Goal: Information Seeking & Learning: Learn about a topic

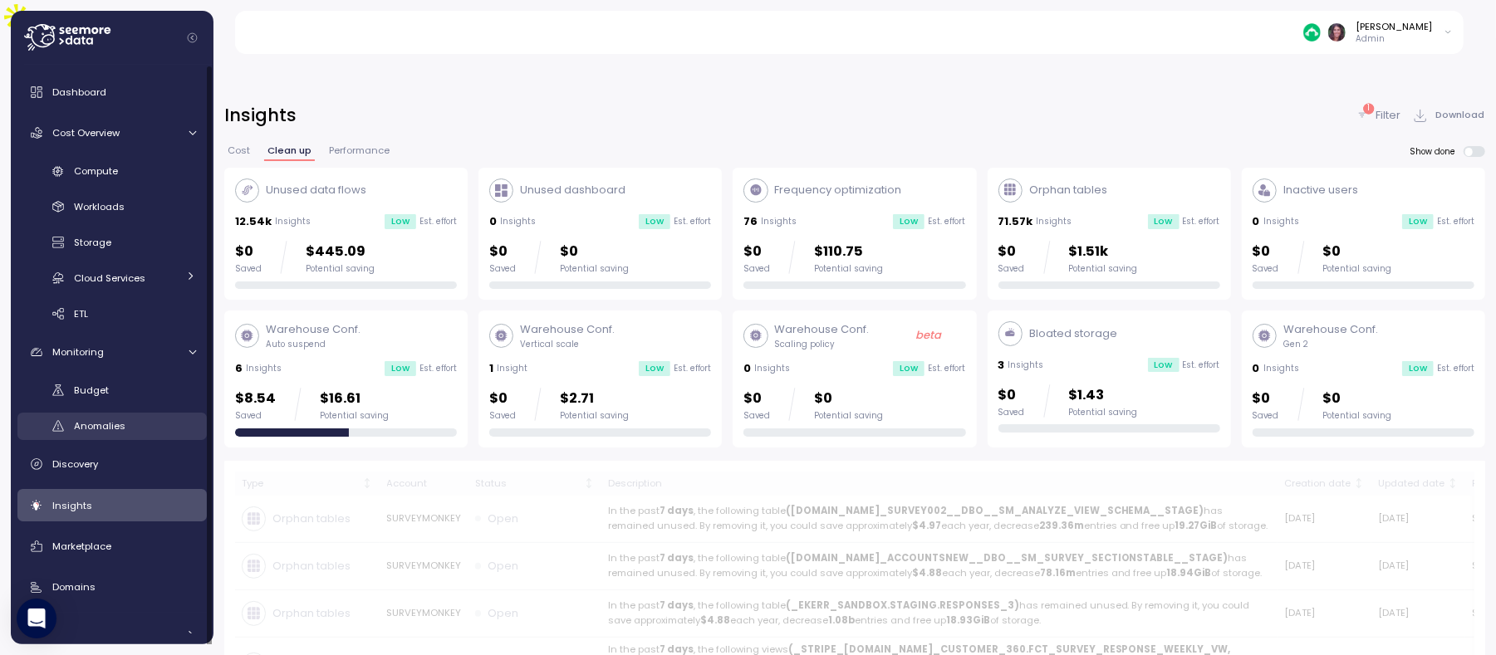
click at [101, 426] on span "Anomalies" at bounding box center [99, 425] width 51 height 13
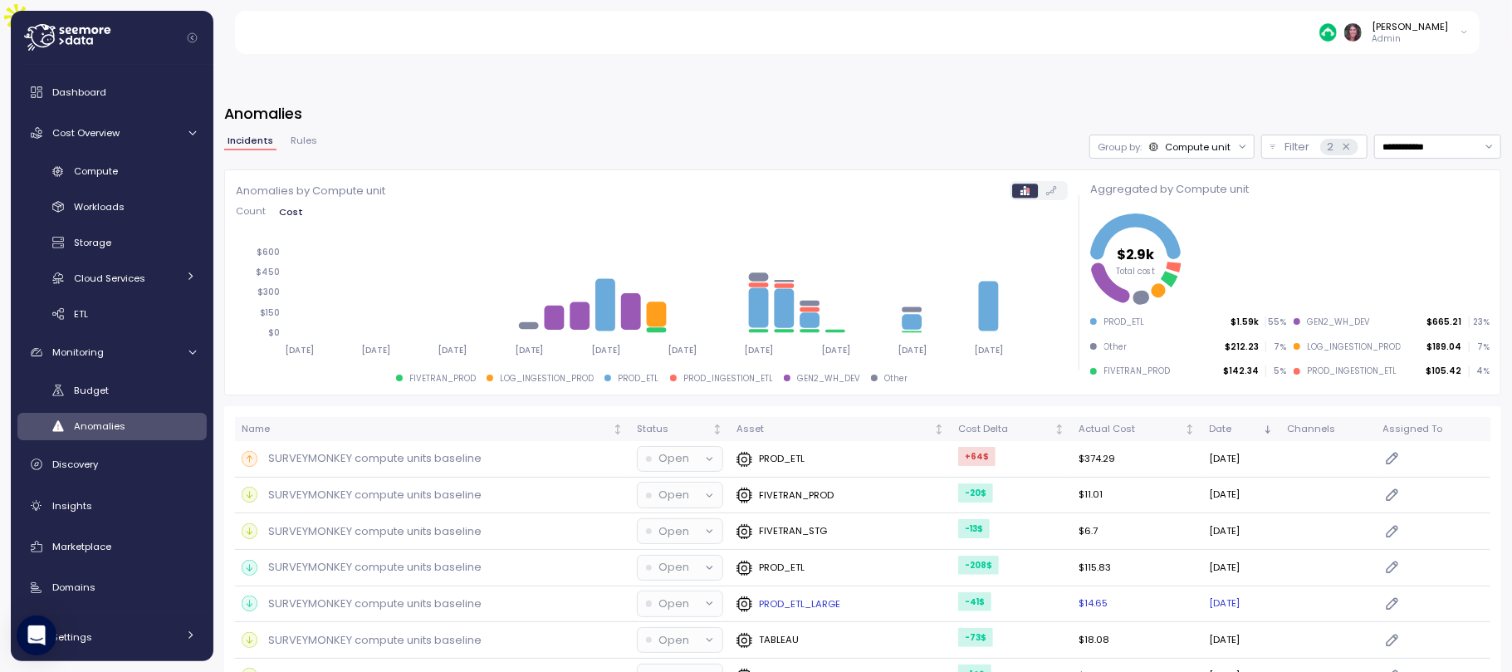
click at [1072, 586] on td "$14.65" at bounding box center [1137, 604] width 130 height 37
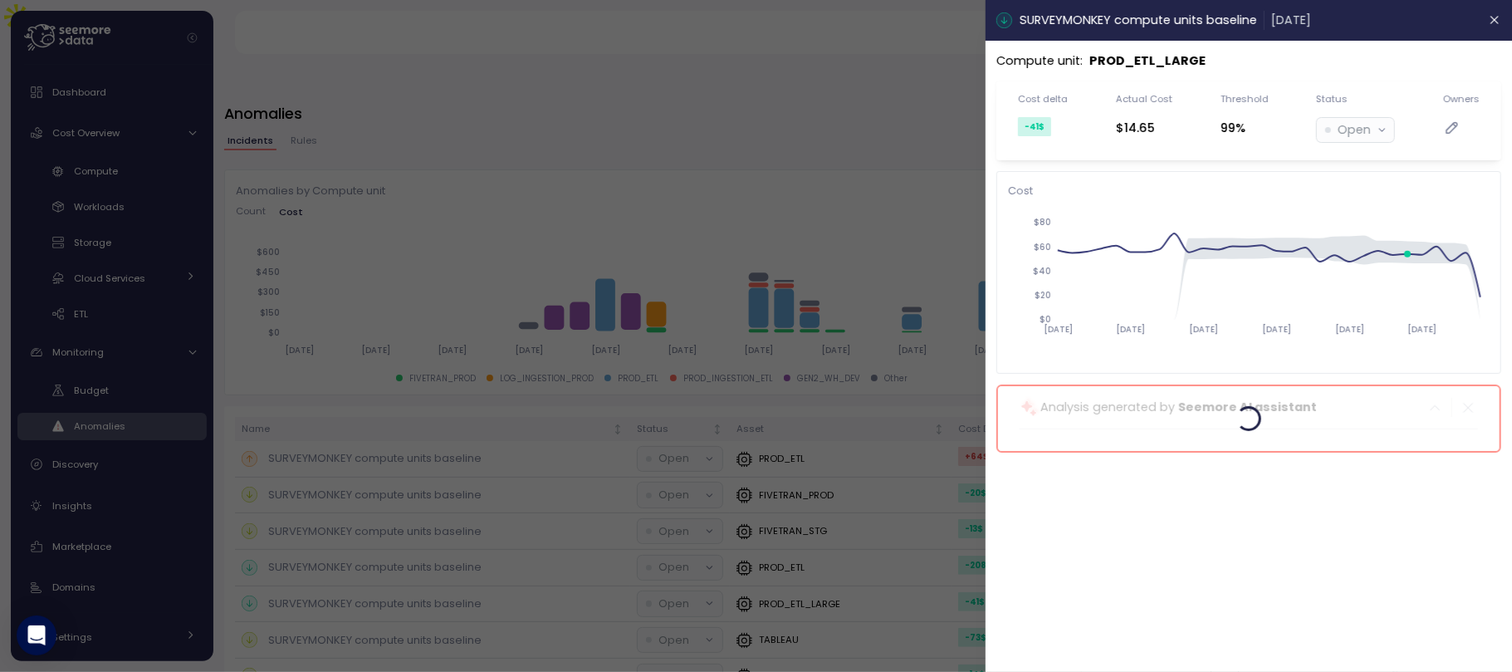
drag, startPoint x: 1473, startPoint y: 0, endPoint x: 1506, endPoint y: 15, distance: 36.4
click at [1495, 15] on header "SURVEYMONKEY compute units baseline [DATE]" at bounding box center [1249, 20] width 527 height 41
click at [1493, 15] on icon "button" at bounding box center [1495, 19] width 13 height 13
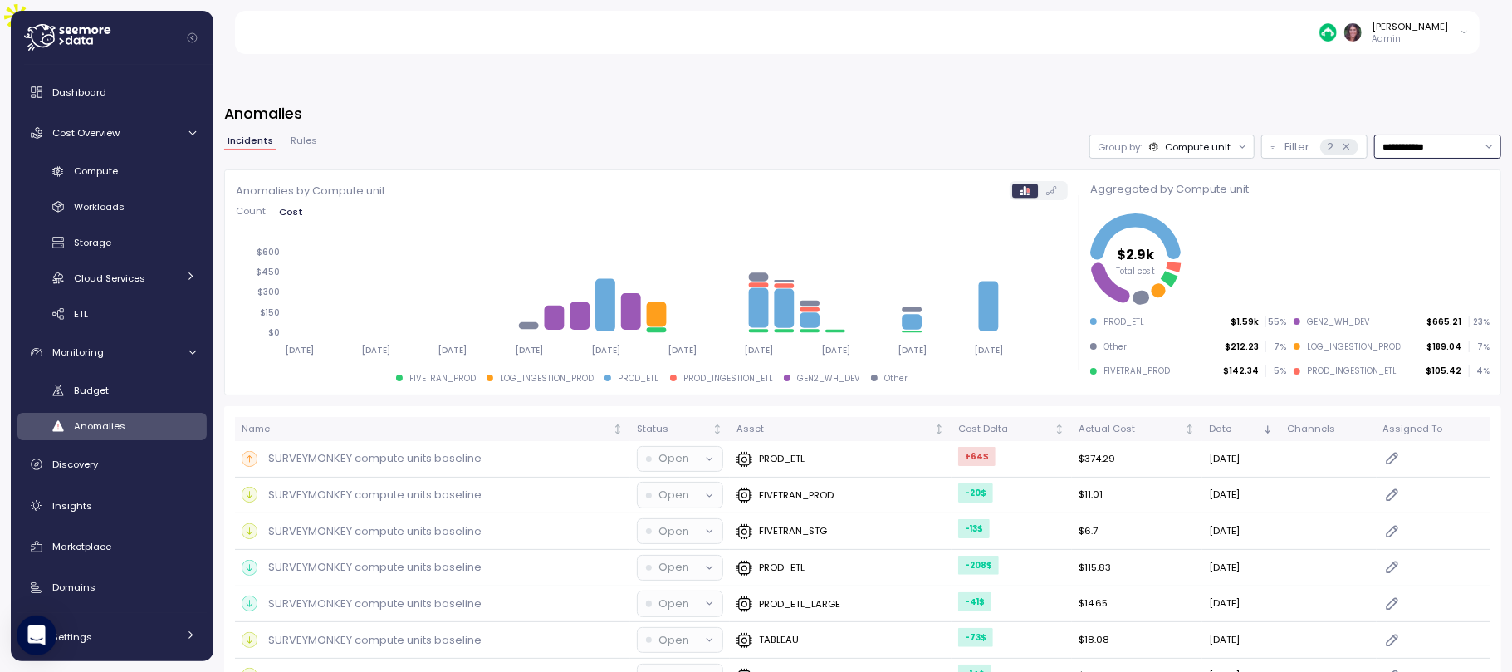
click at [1393, 135] on input "**********" at bounding box center [1437, 147] width 127 height 24
click at [1395, 135] on input "**********" at bounding box center [1437, 147] width 127 height 24
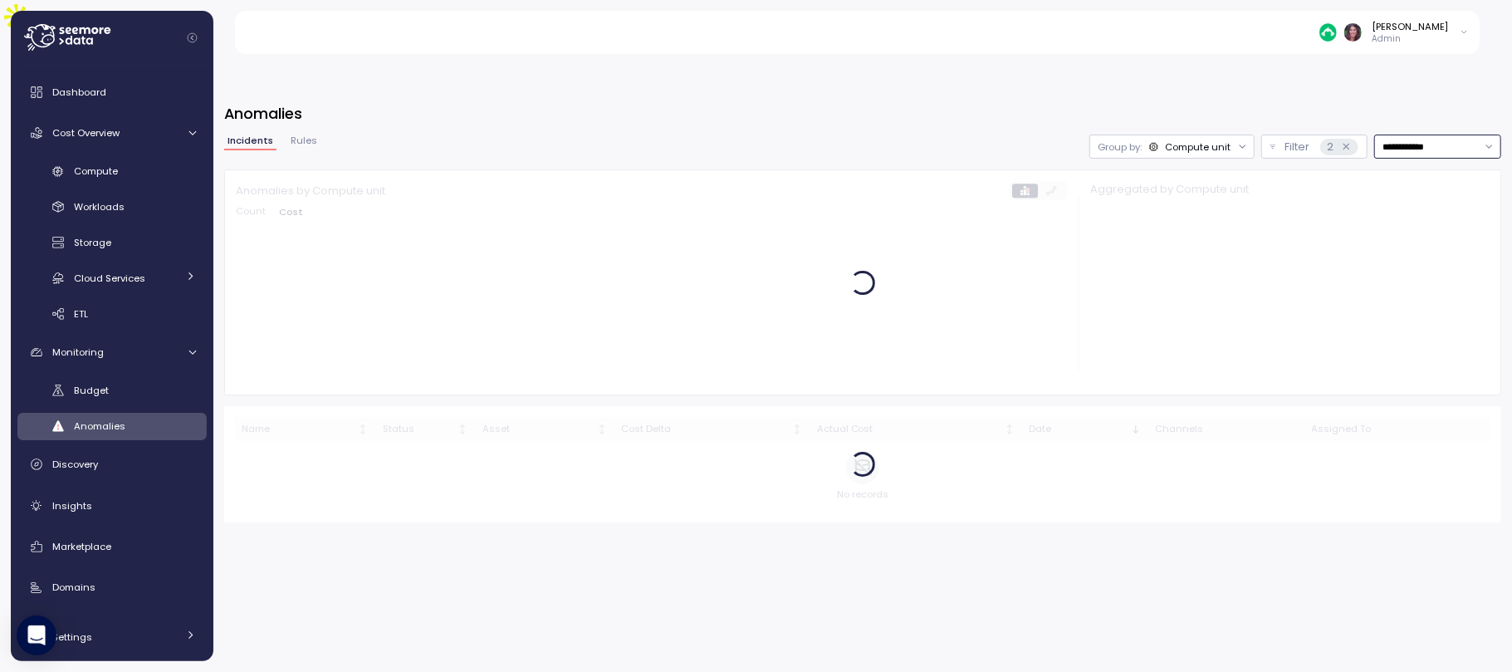
click at [1189, 140] on div "Compute unit" at bounding box center [1198, 146] width 66 height 13
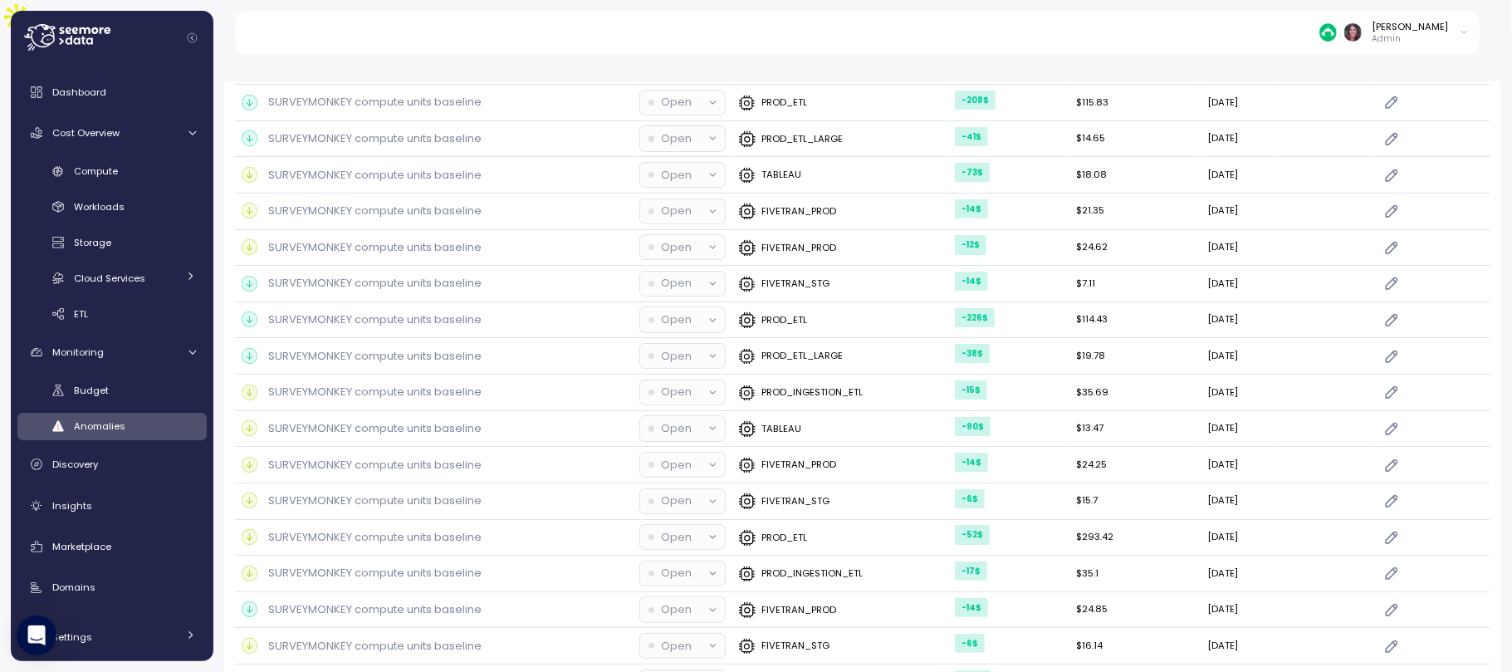
scroll to position [566, 0]
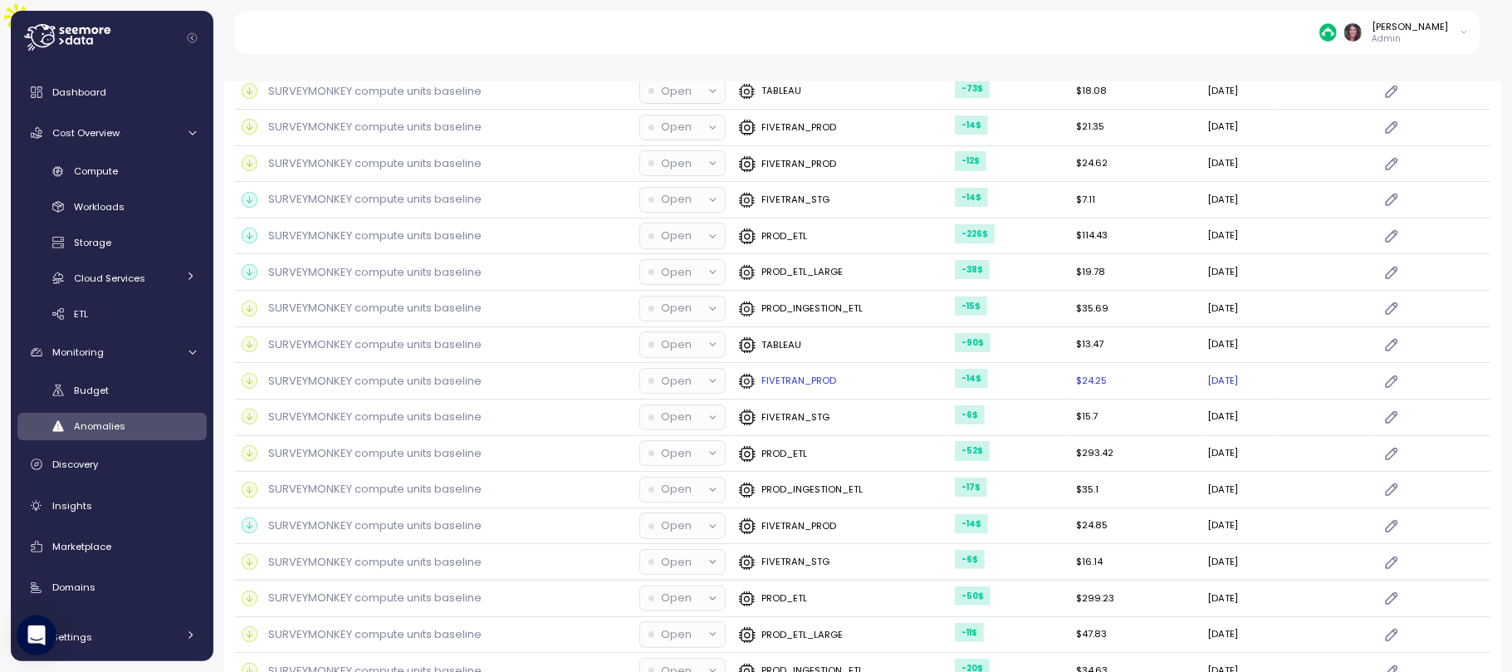
click at [792, 373] on div "FIVETRAN_PROD" at bounding box center [788, 381] width 98 height 17
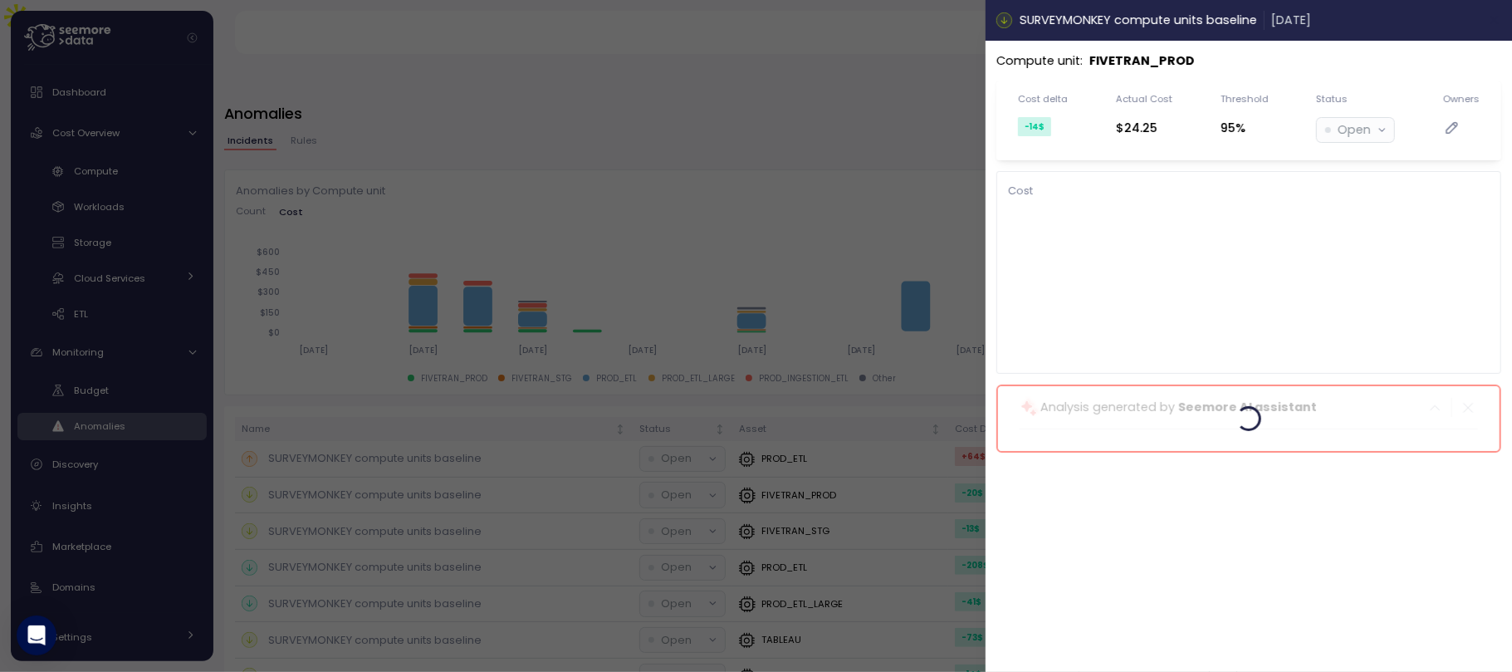
click at [1495, 17] on icon "button" at bounding box center [1494, 20] width 7 height 7
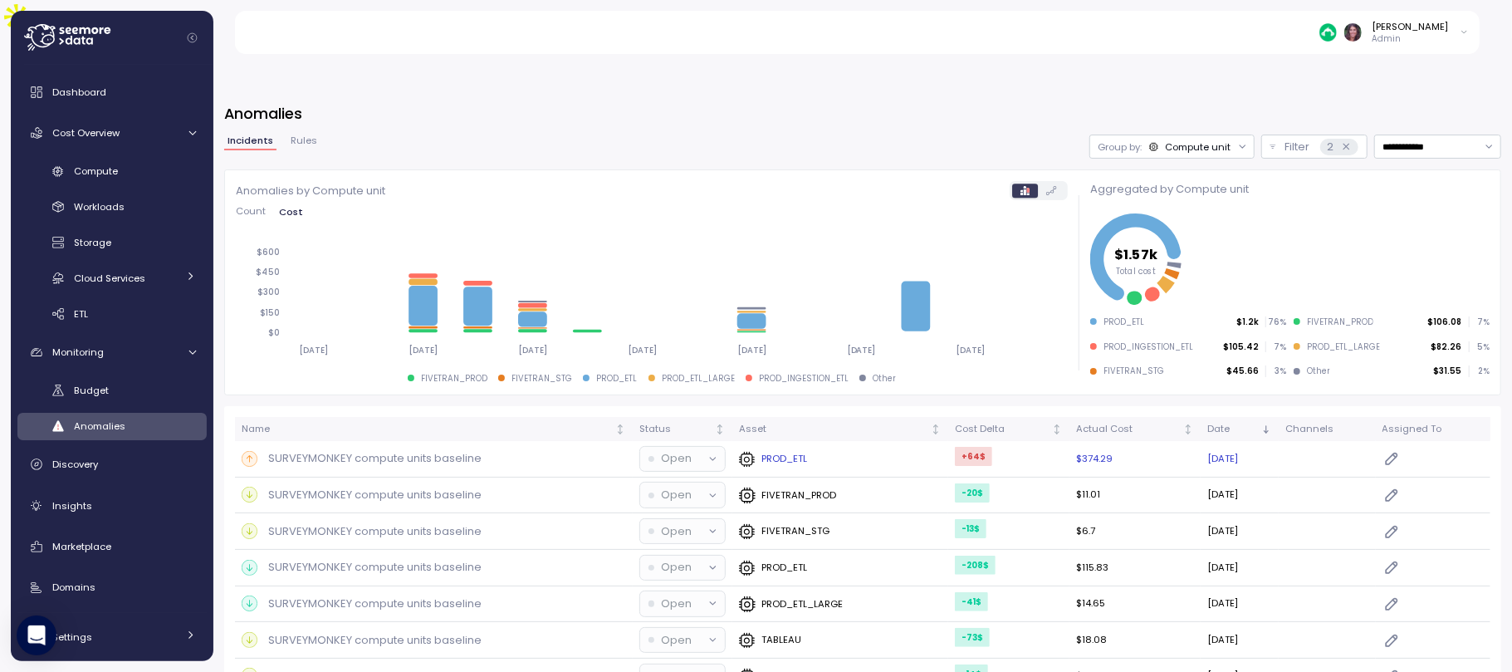
click at [420, 450] on p "SURVEYMONKEY compute units baseline" at bounding box center [374, 458] width 213 height 17
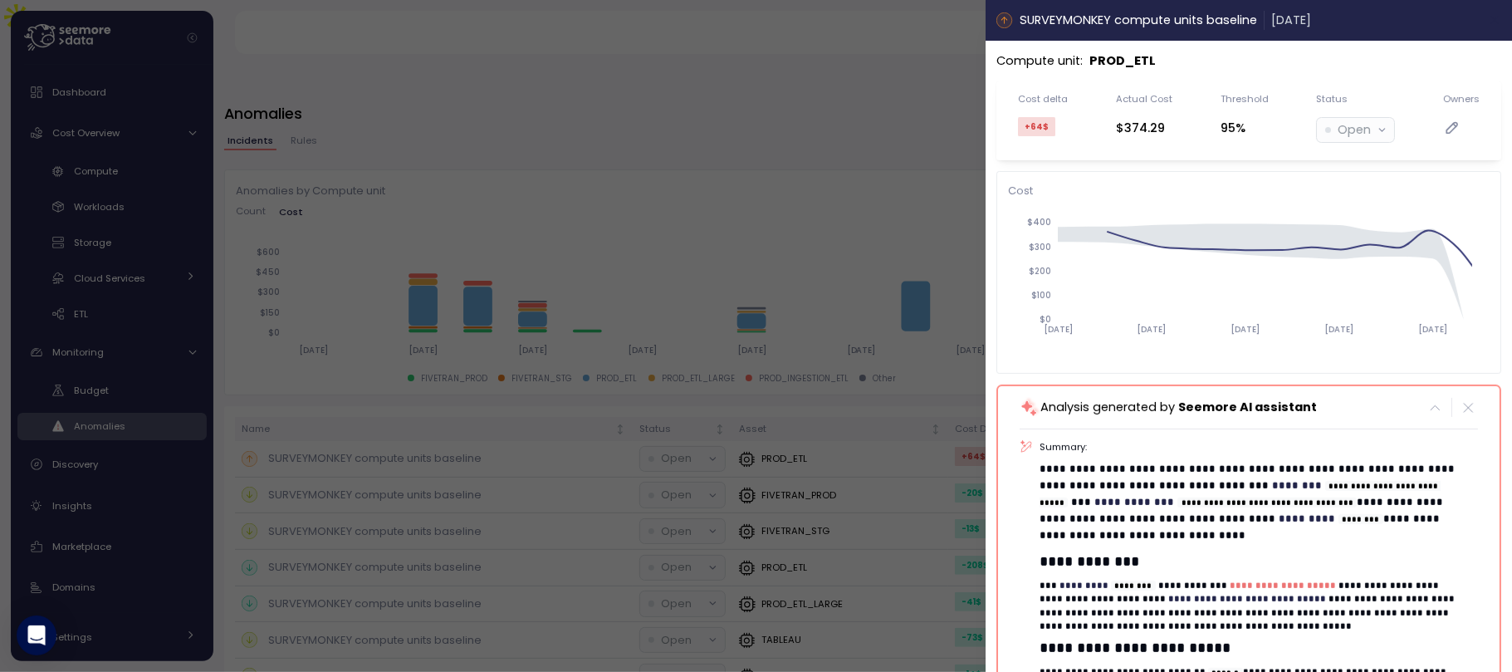
click at [1486, 14] on button "button" at bounding box center [1495, 20] width 19 height 19
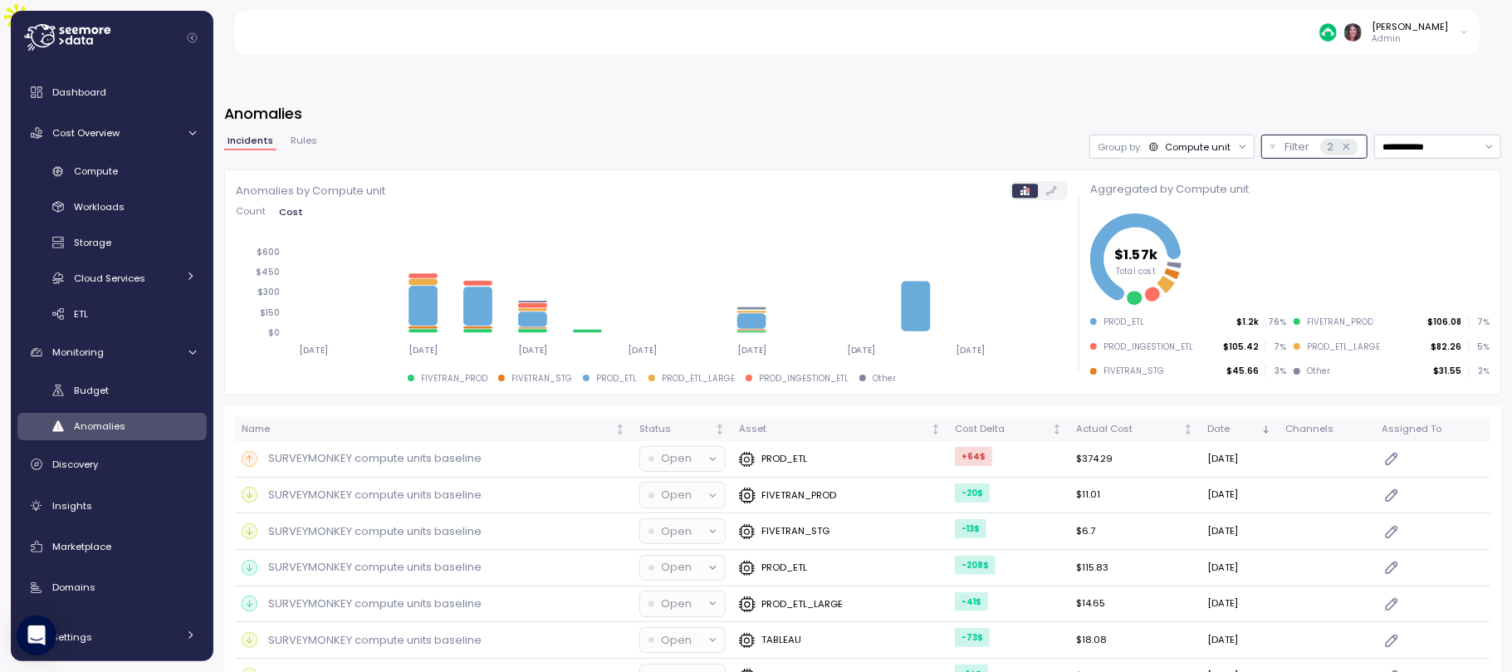
click at [1320, 139] on div "2" at bounding box center [1338, 147] width 37 height 17
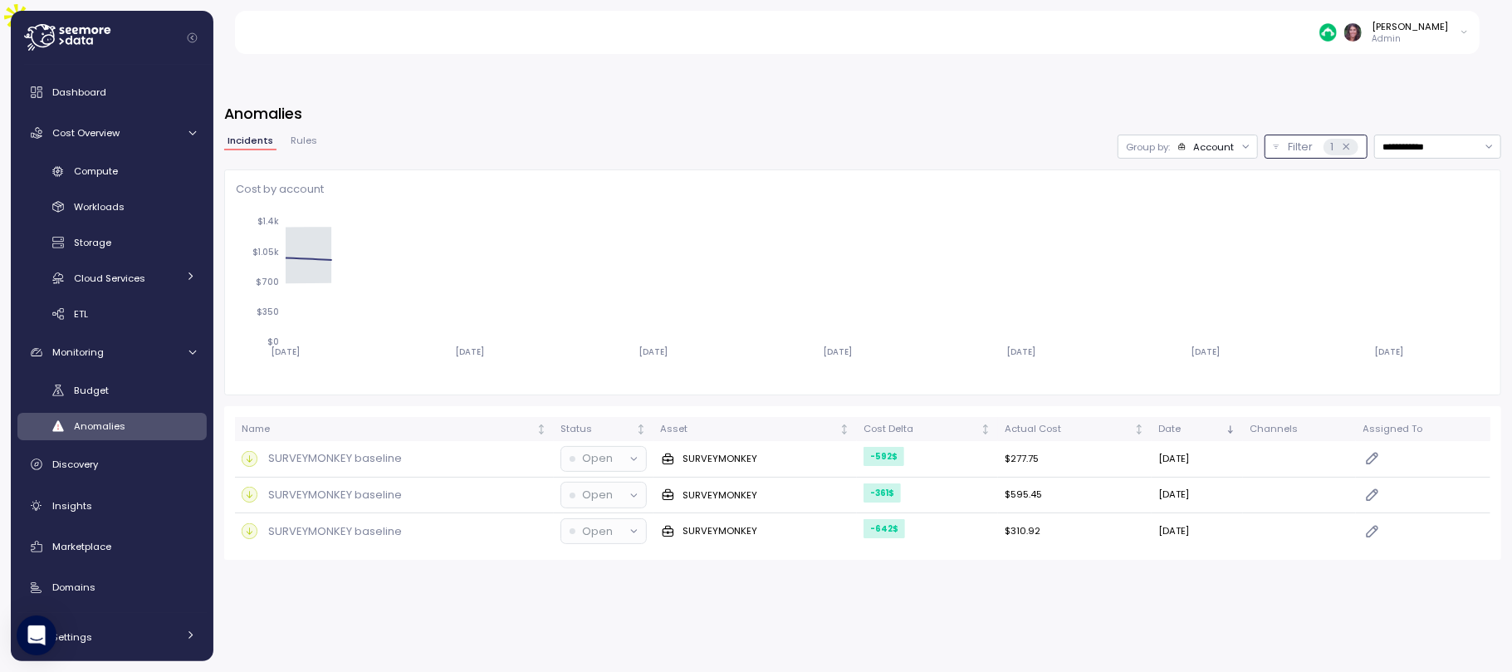
click at [1288, 139] on p "Filter" at bounding box center [1300, 147] width 25 height 17
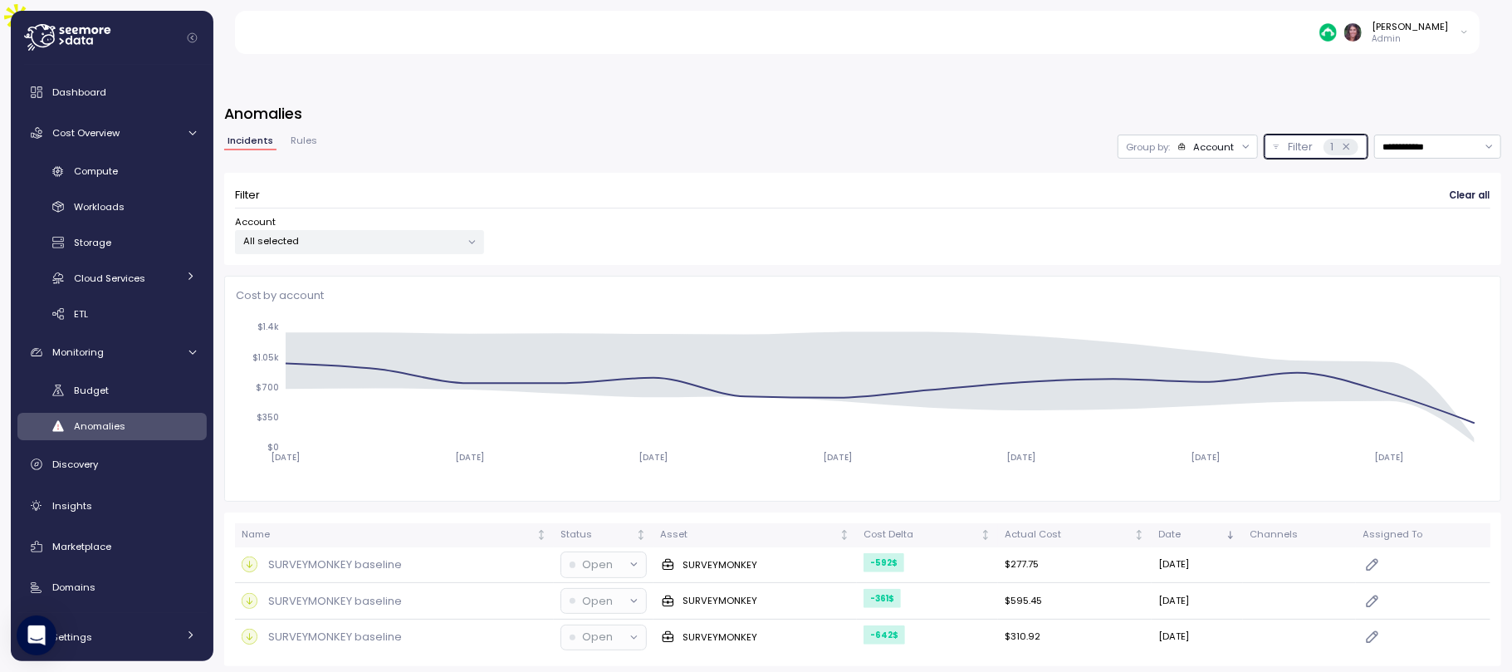
click at [1288, 139] on p "Filter" at bounding box center [1300, 147] width 25 height 17
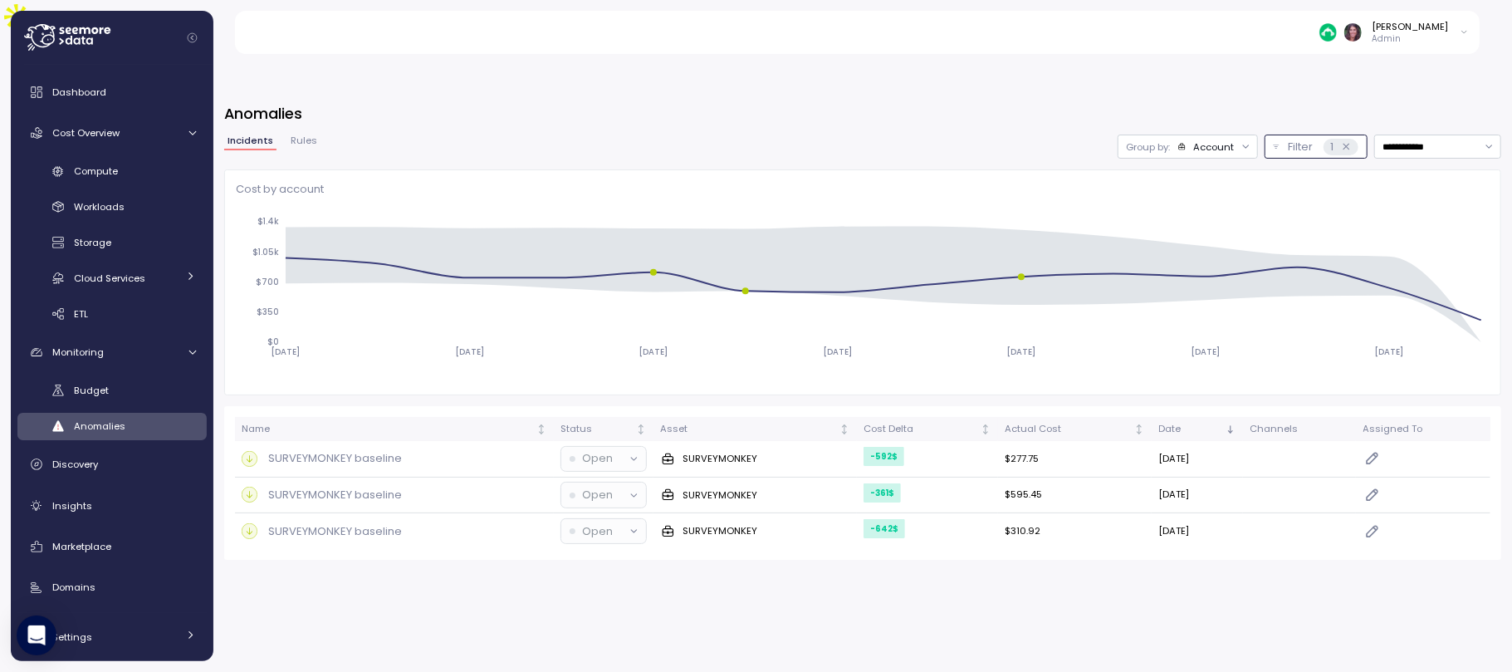
click at [1178, 140] on div "Account" at bounding box center [1206, 146] width 57 height 13
click at [1161, 164] on div "Compute unit" at bounding box center [1165, 173] width 100 height 20
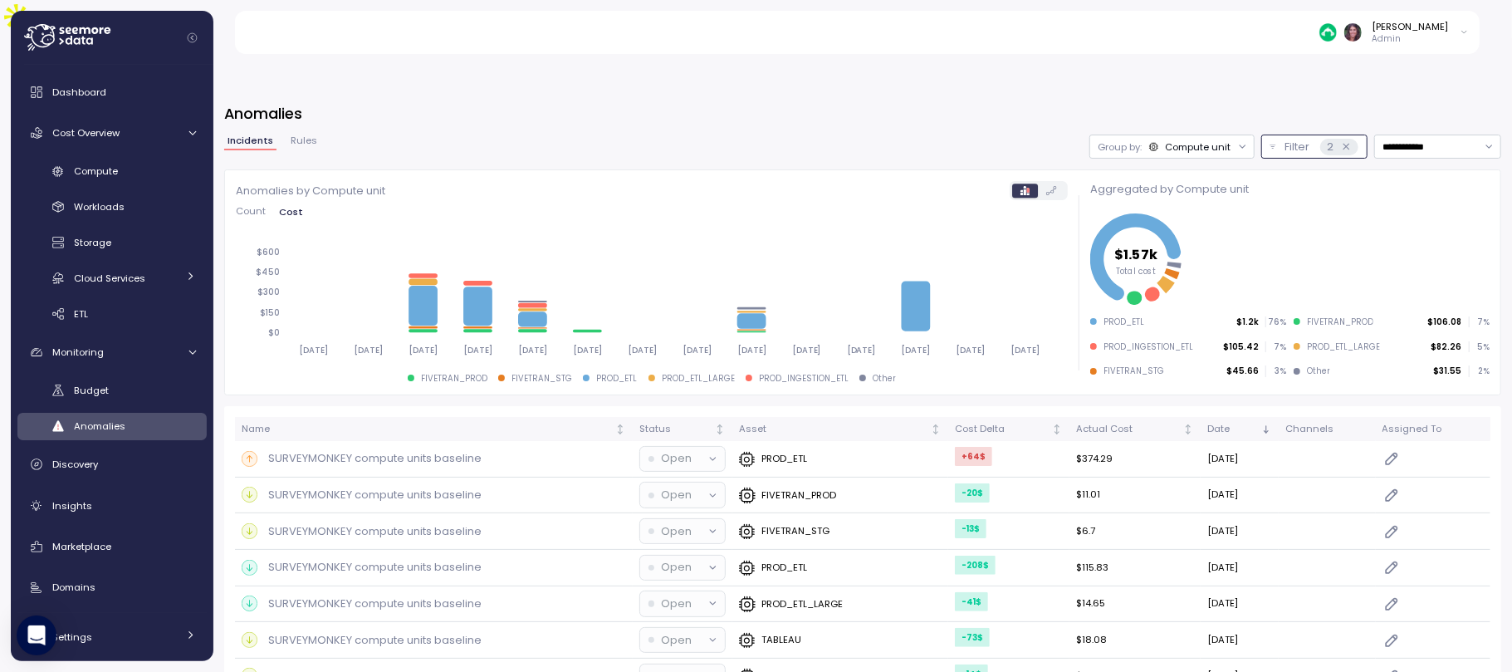
click at [1261, 135] on button "Filter 2" at bounding box center [1314, 147] width 106 height 24
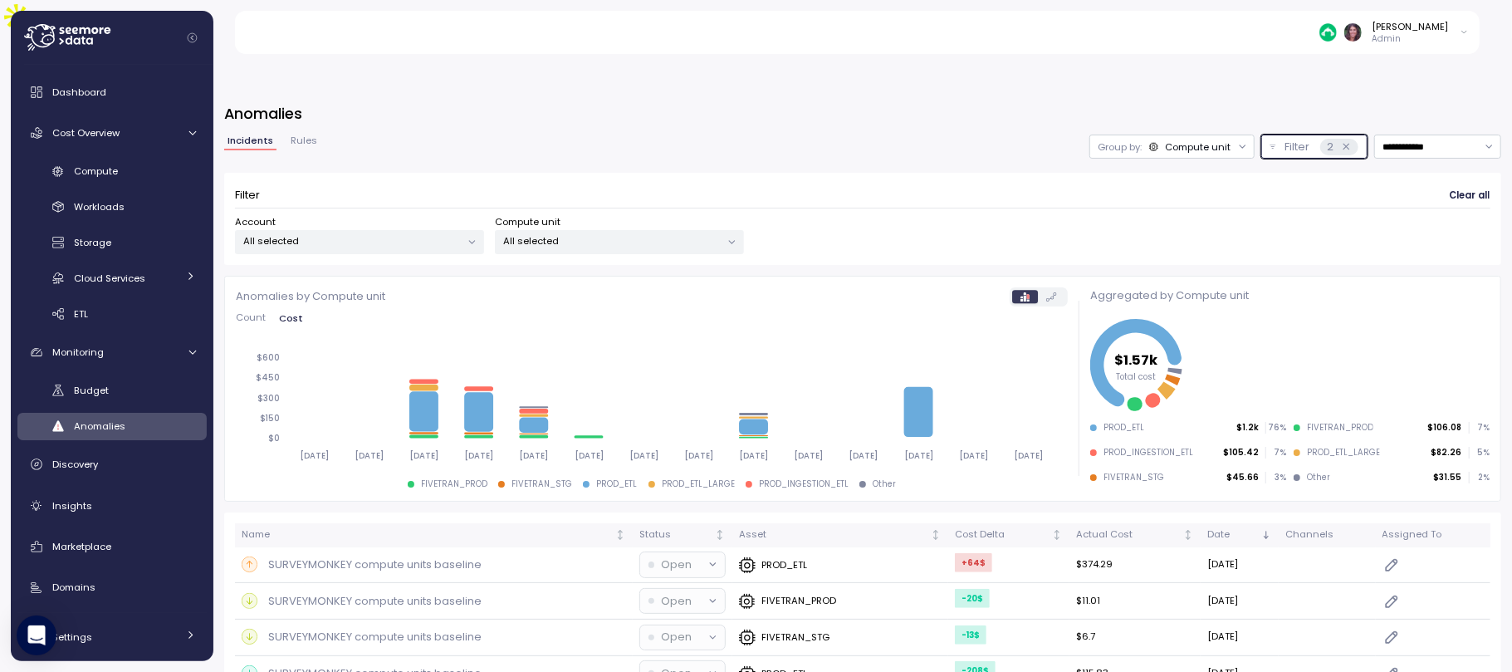
click at [592, 230] on div "All selected" at bounding box center [619, 242] width 249 height 24
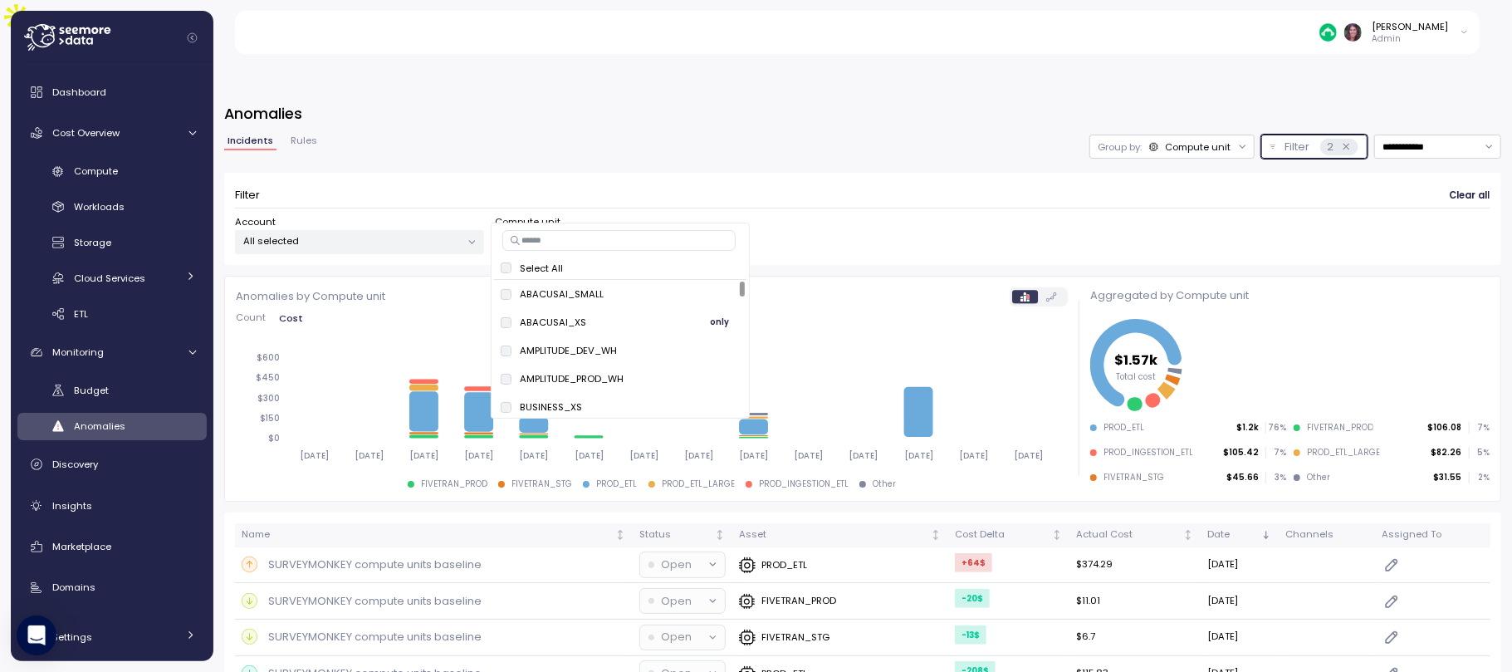
click at [605, 313] on div "ABACUSAI_XS only" at bounding box center [620, 322] width 239 height 20
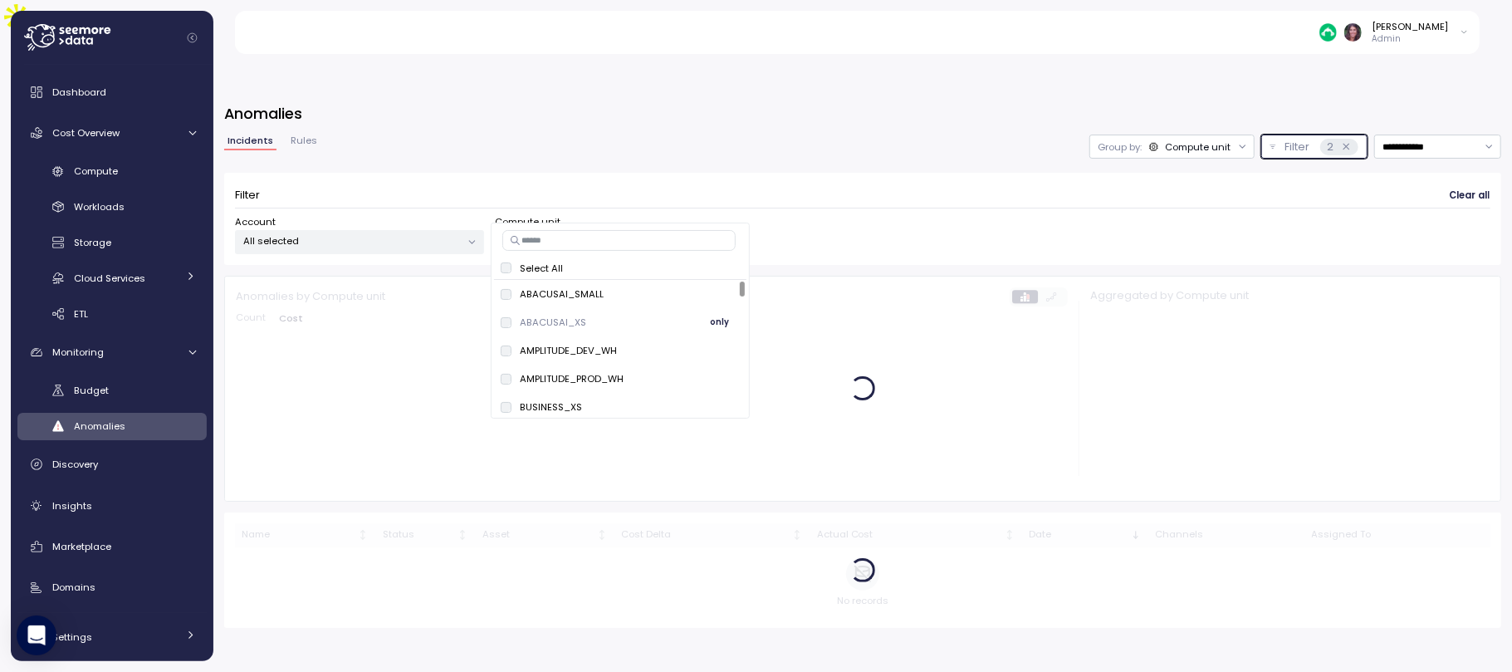
scroll to position [17, 0]
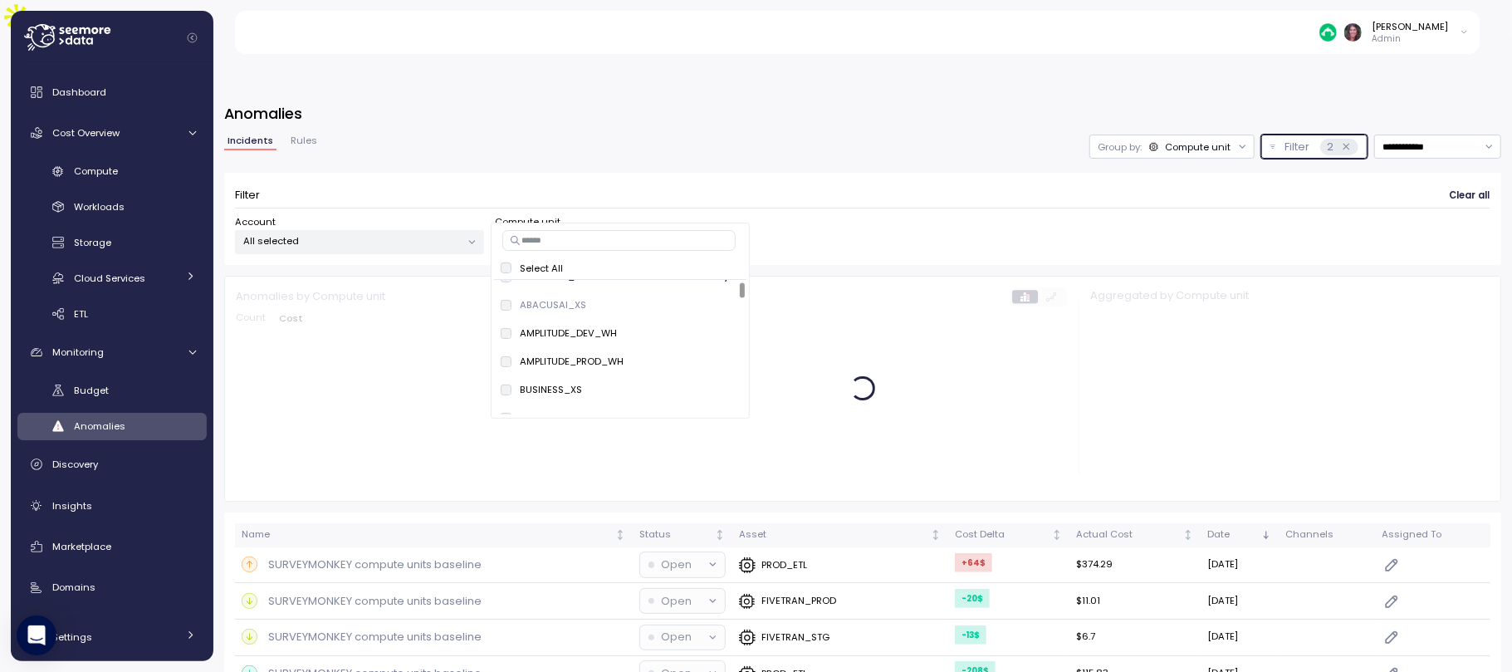
drag, startPoint x: 732, startPoint y: 291, endPoint x: 615, endPoint y: 281, distance: 118.3
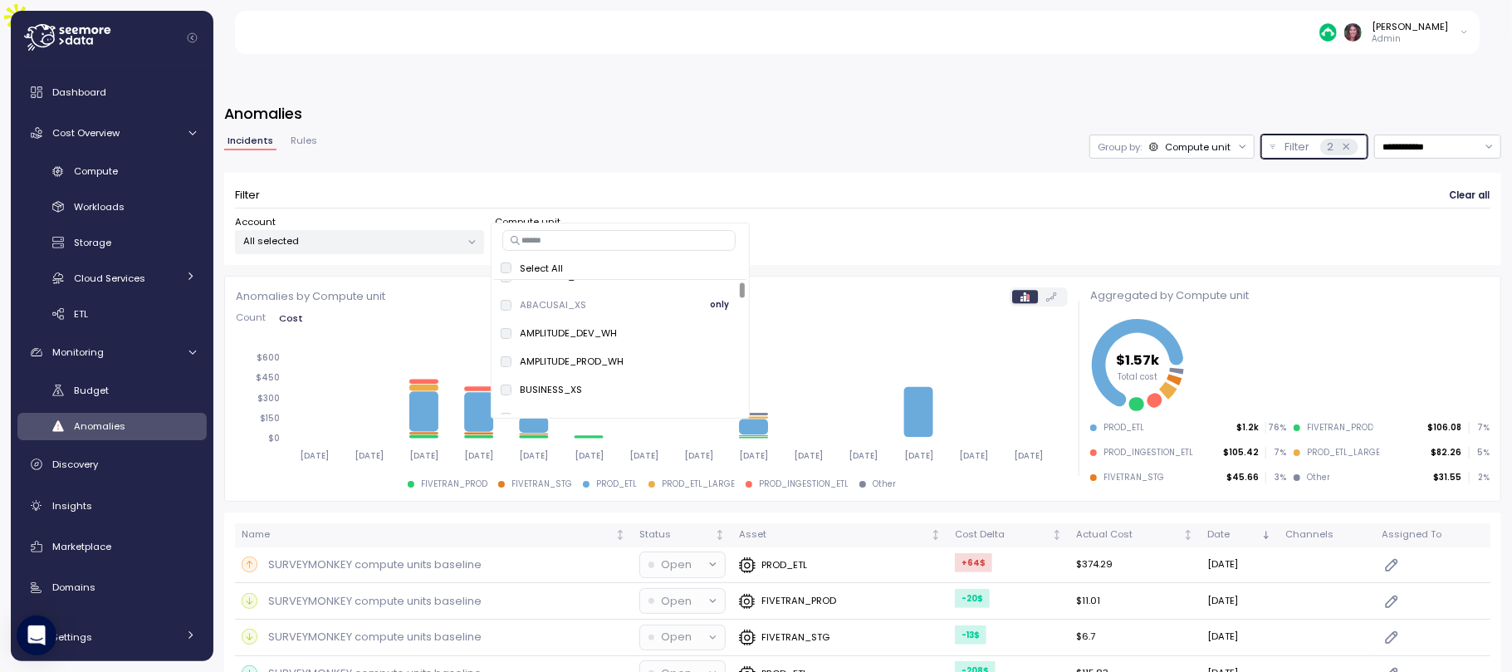
click at [556, 292] on div "ABACUSAI_XS only" at bounding box center [620, 305] width 252 height 28
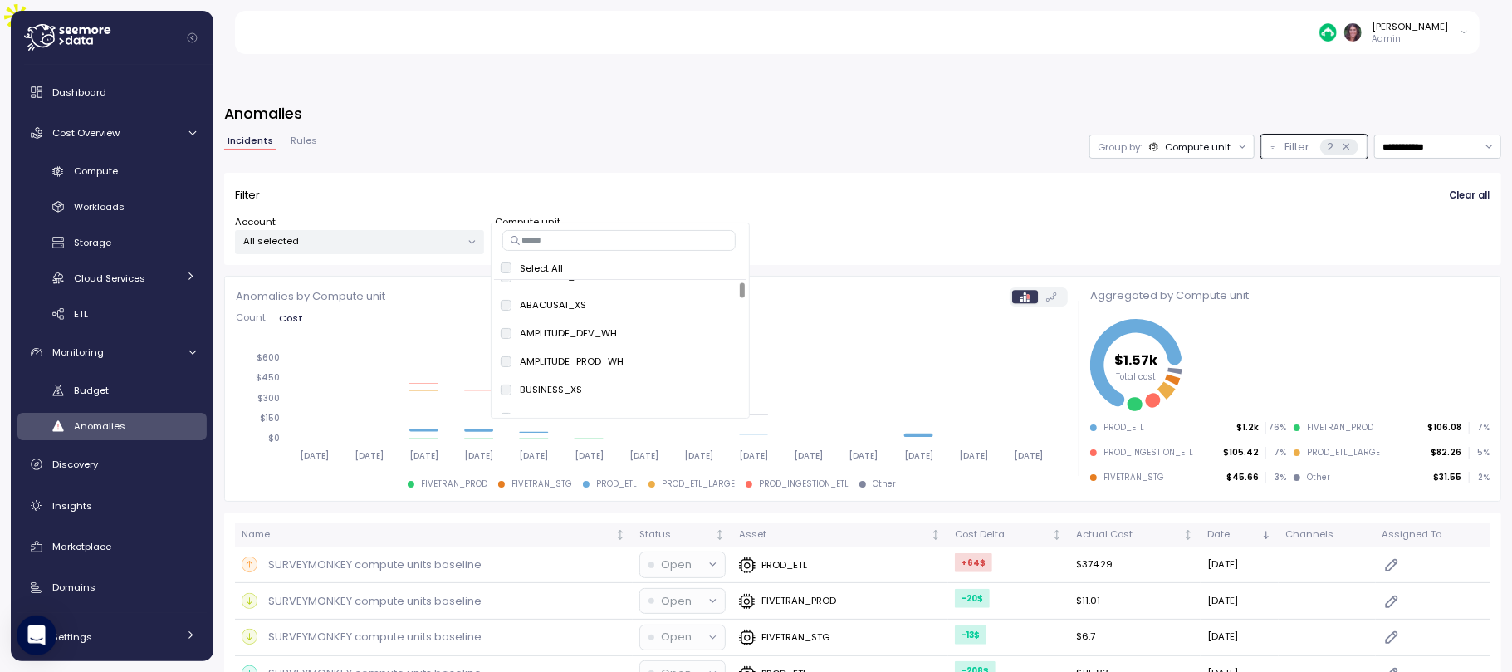
click at [782, 135] on div "**********" at bounding box center [862, 200] width 1277 height 130
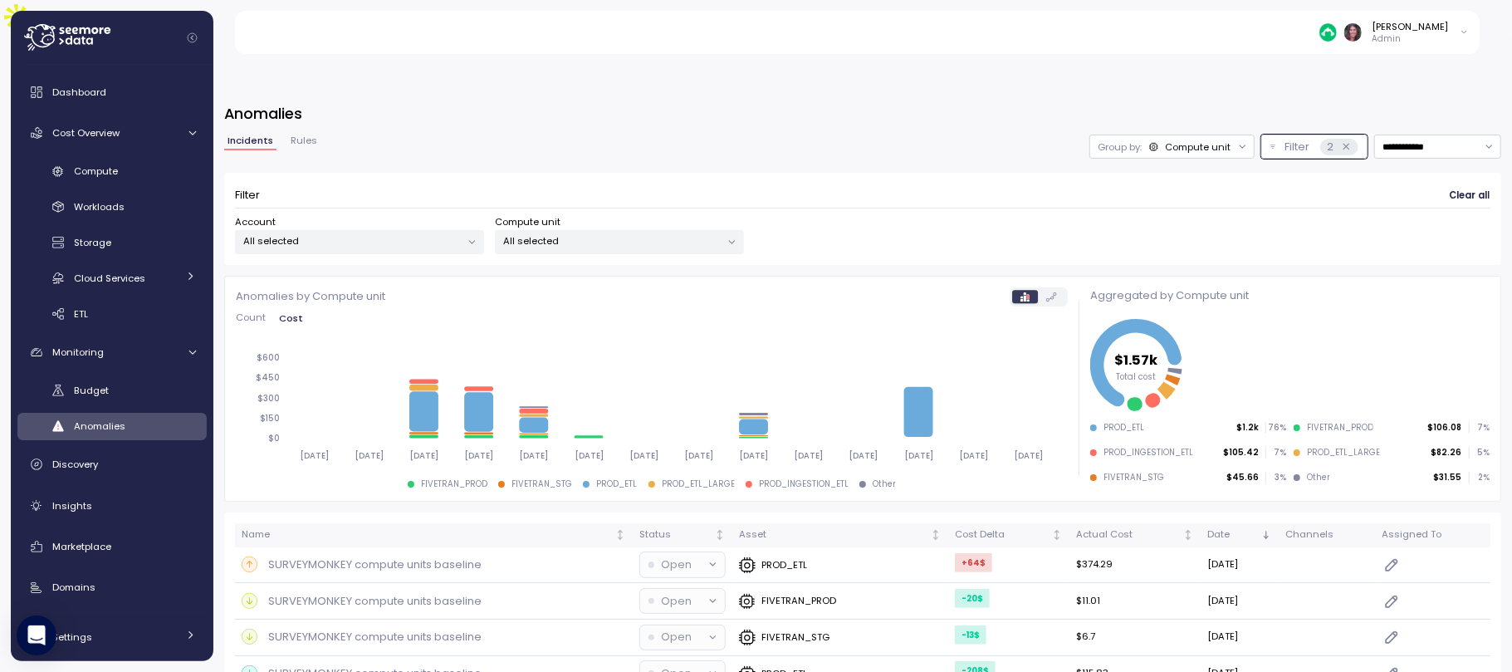
click at [782, 135] on div "**********" at bounding box center [862, 200] width 1277 height 130
click at [1173, 140] on div "Compute unit" at bounding box center [1198, 146] width 66 height 13
click at [1320, 139] on div "2" at bounding box center [1338, 147] width 37 height 17
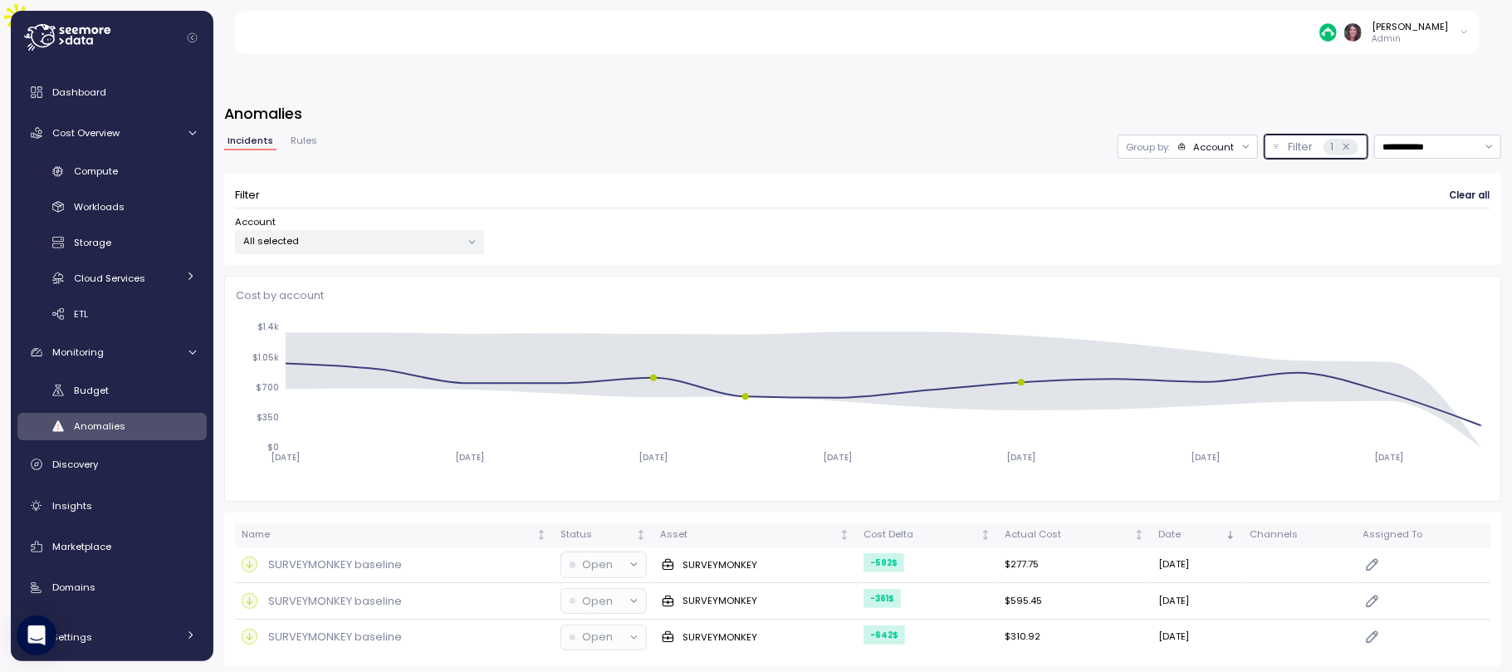
click at [1291, 139] on p "Filter" at bounding box center [1300, 147] width 25 height 17
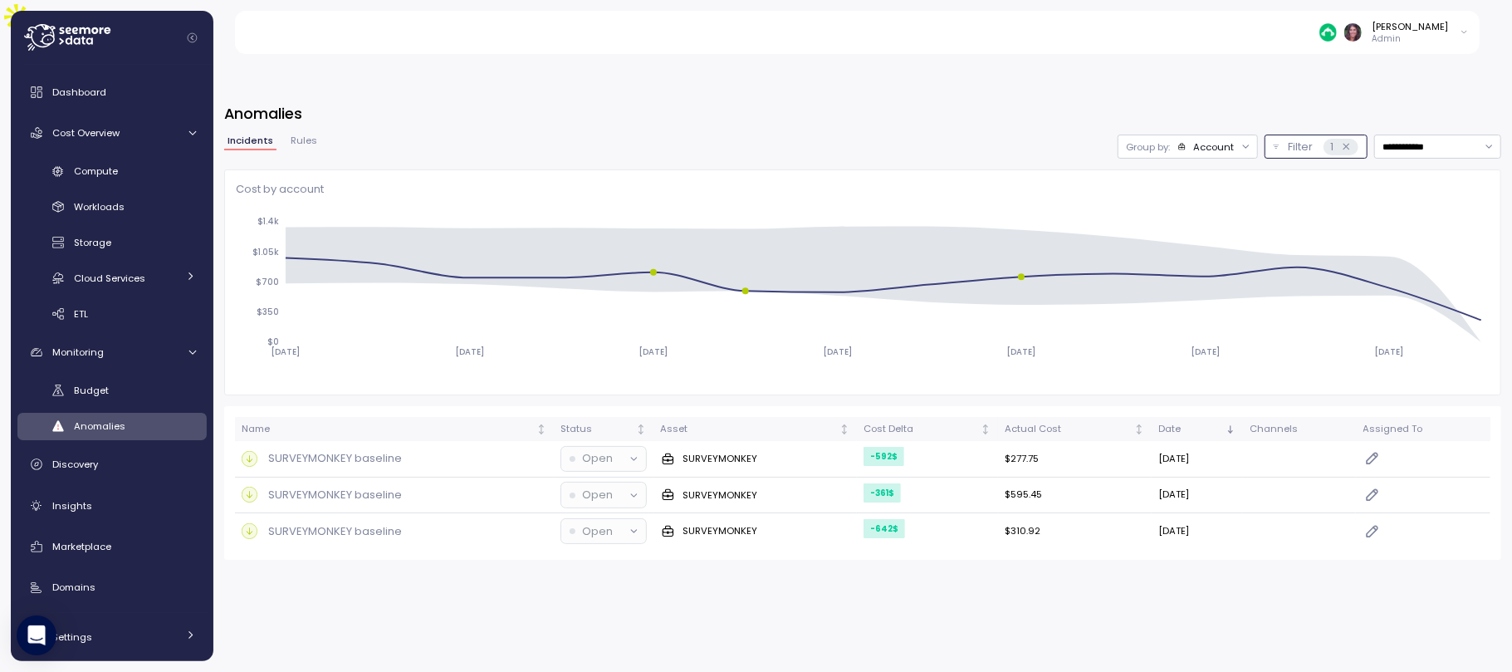
click at [1288, 139] on p "Filter" at bounding box center [1300, 147] width 25 height 17
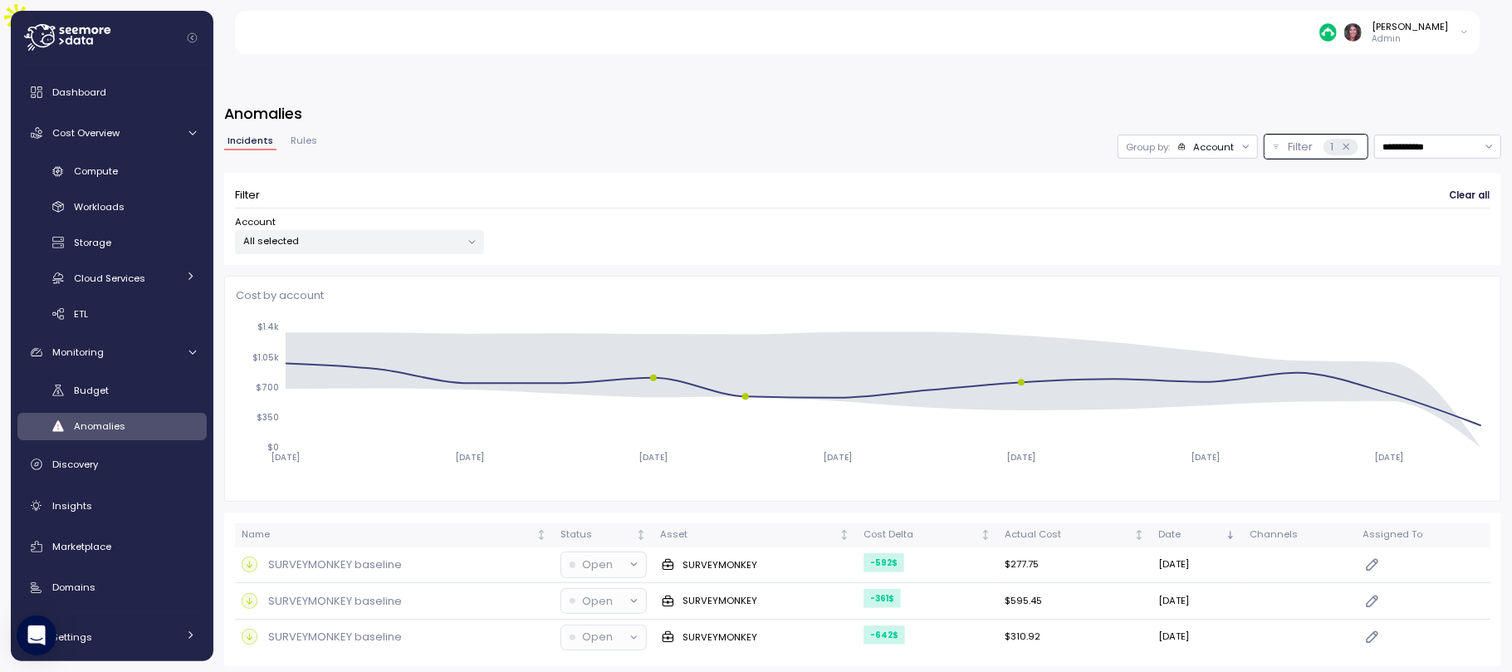
click at [1241, 141] on icon at bounding box center [1246, 146] width 11 height 11
click at [1174, 170] on p "Compute unit" at bounding box center [1182, 172] width 66 height 13
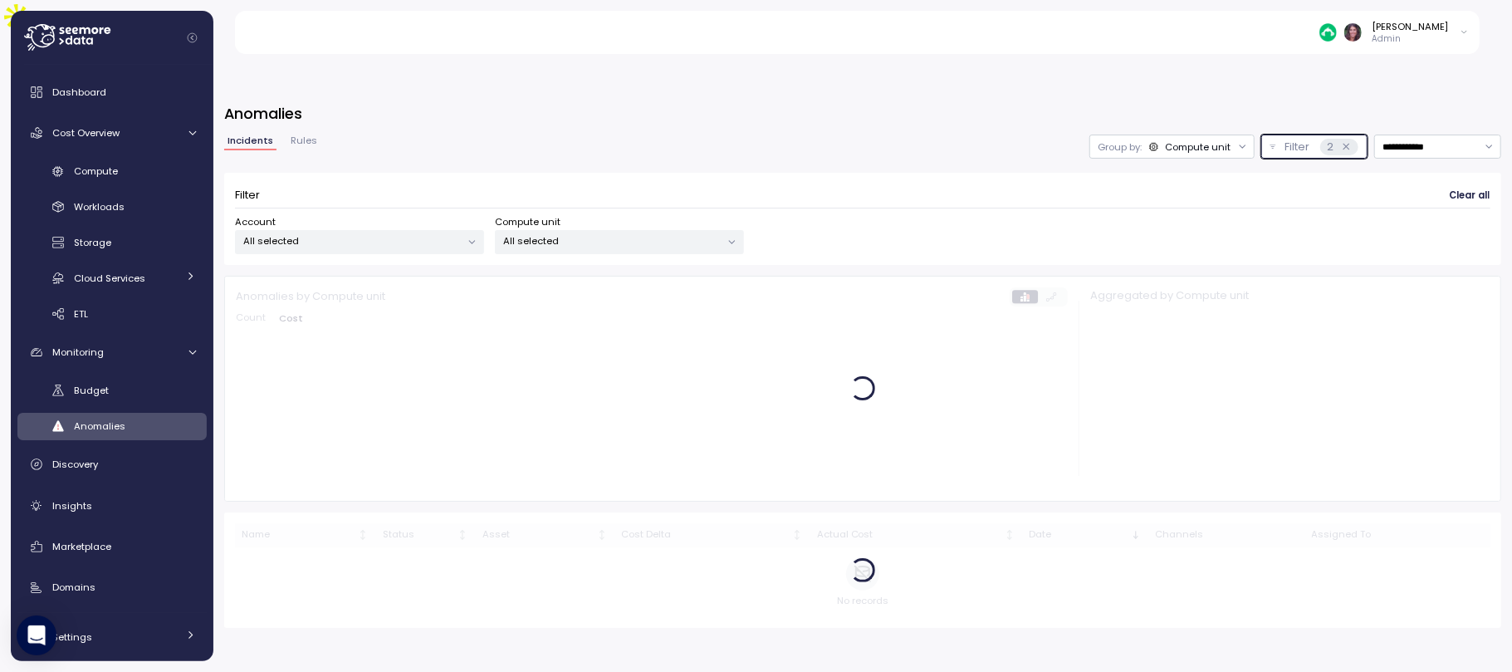
click at [1320, 139] on div "2" at bounding box center [1338, 147] width 37 height 17
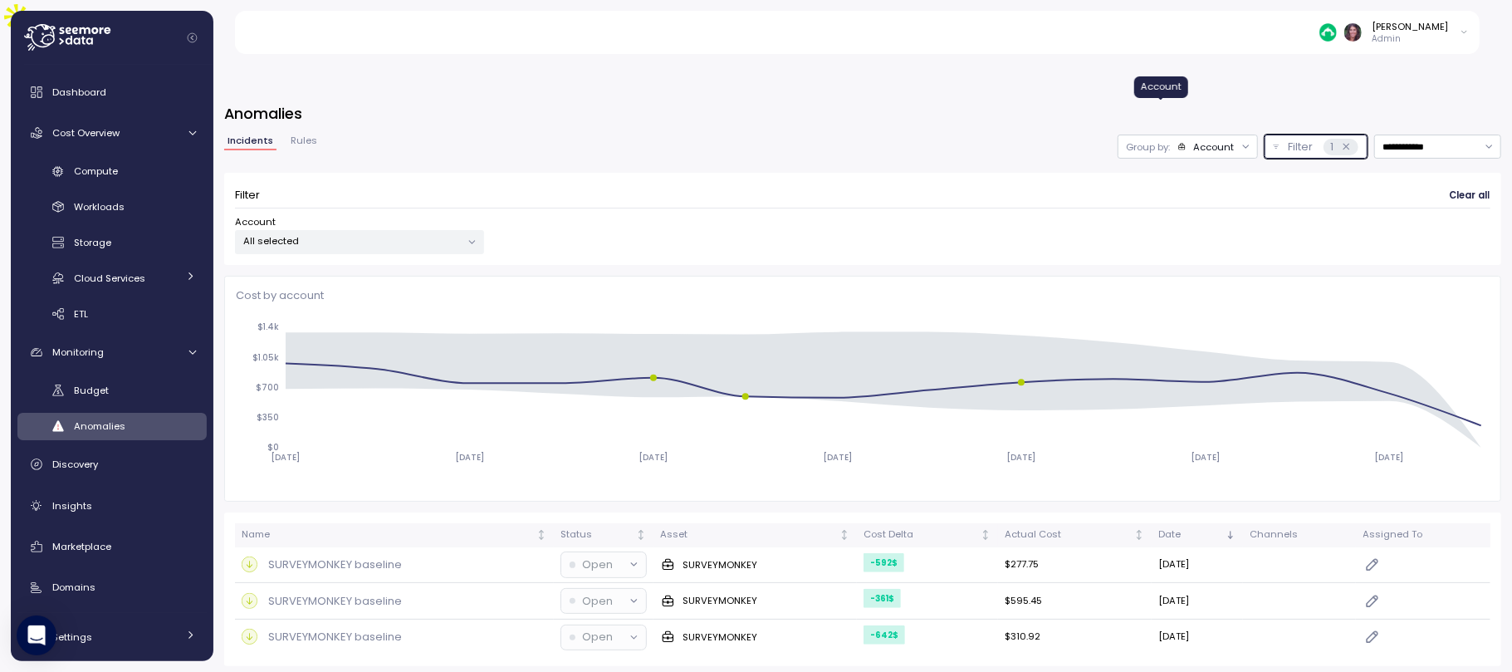
click at [1178, 142] on icon at bounding box center [1182, 146] width 9 height 9
click at [1163, 164] on div "Compute unit" at bounding box center [1165, 173] width 100 height 20
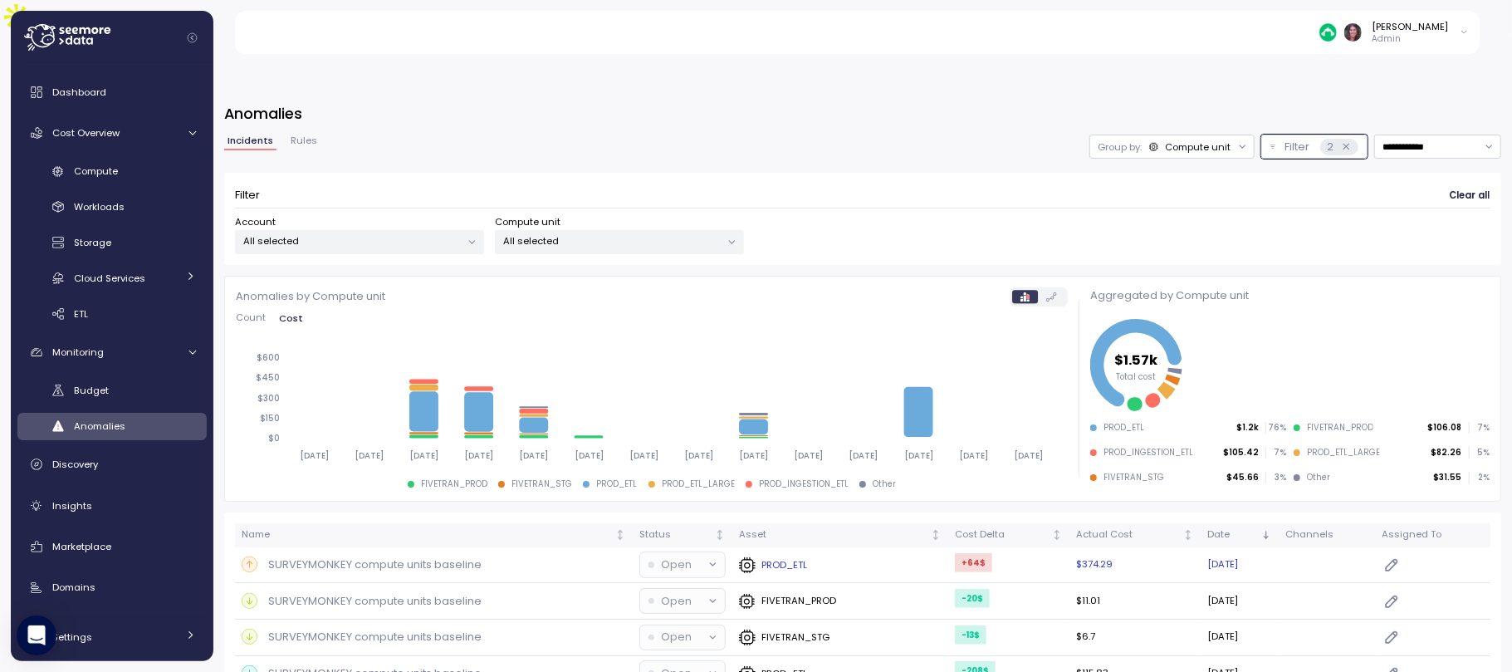
click at [890, 547] on td "PROD_ETL" at bounding box center [840, 565] width 216 height 37
click at [1374, 135] on input "**********" at bounding box center [1437, 147] width 127 height 24
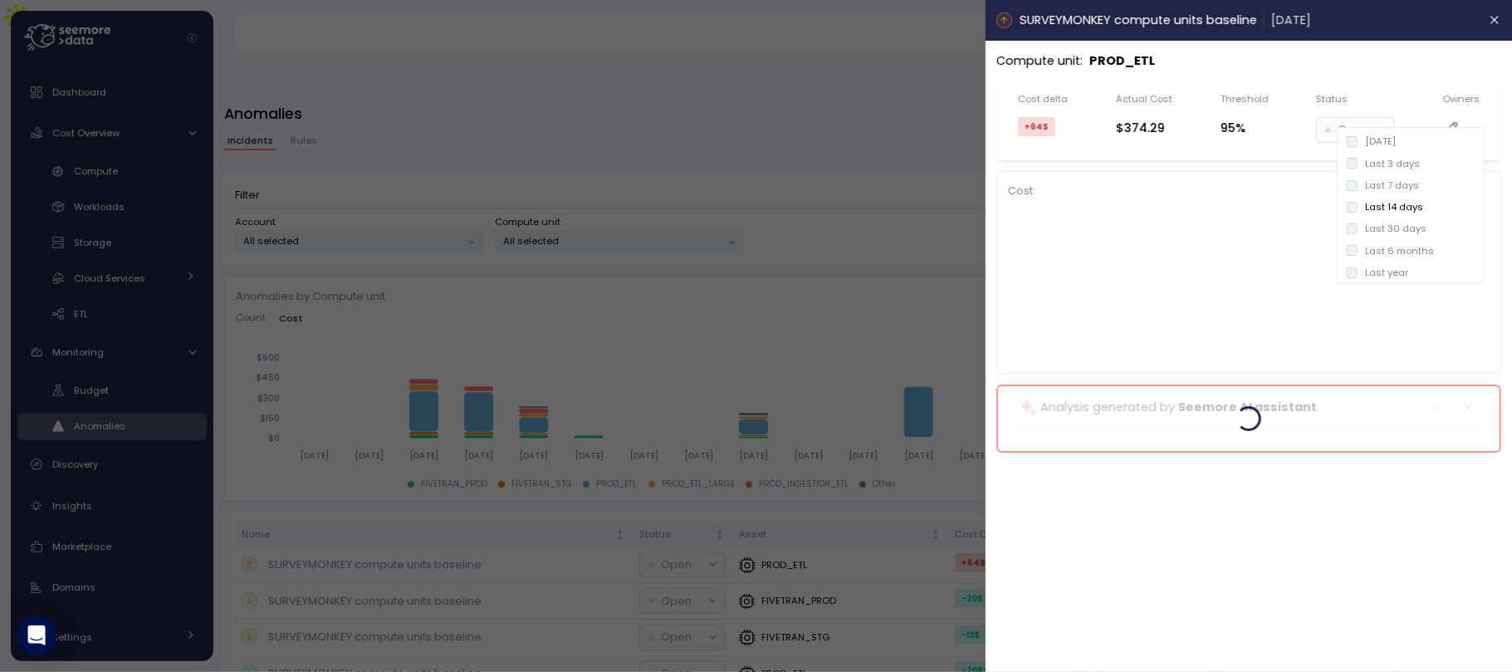
click at [1379, 220] on div "Last 30 days" at bounding box center [1410, 229] width 141 height 22
type input "**********"
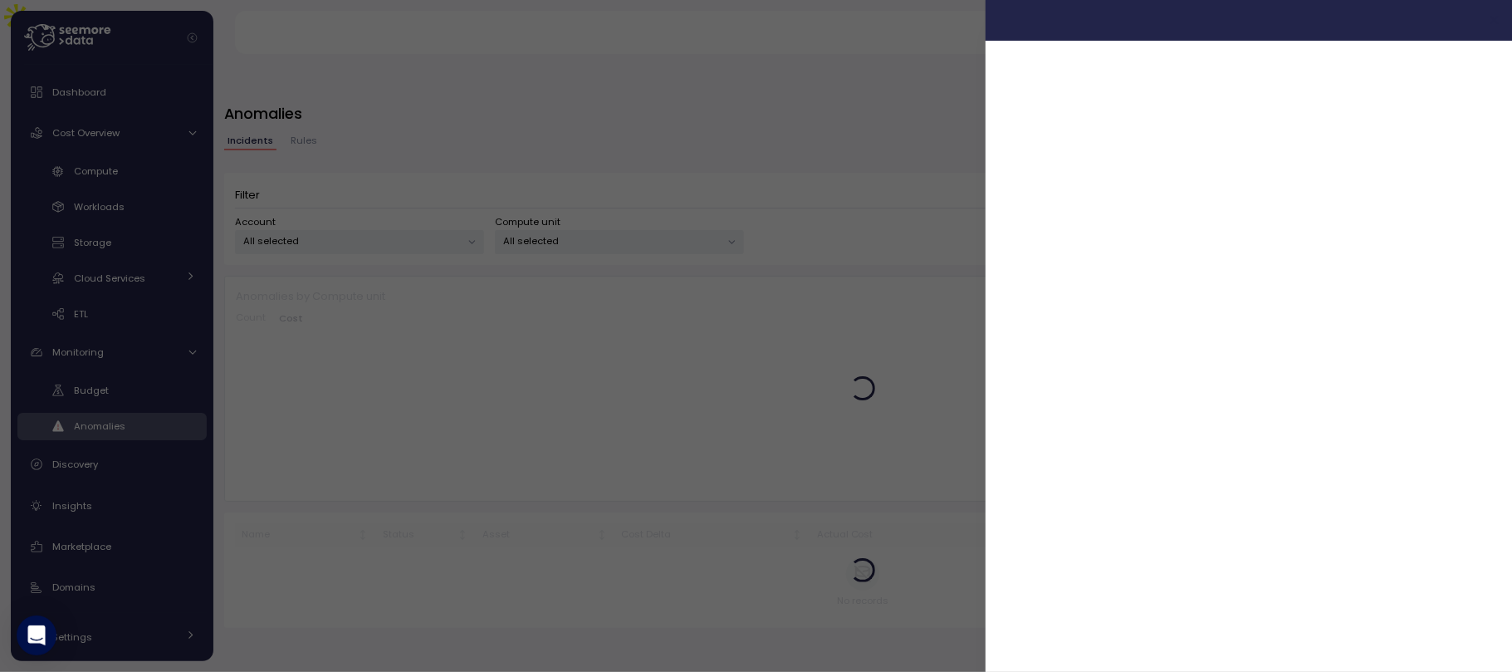
click at [1488, 20] on button "button" at bounding box center [1495, 20] width 19 height 19
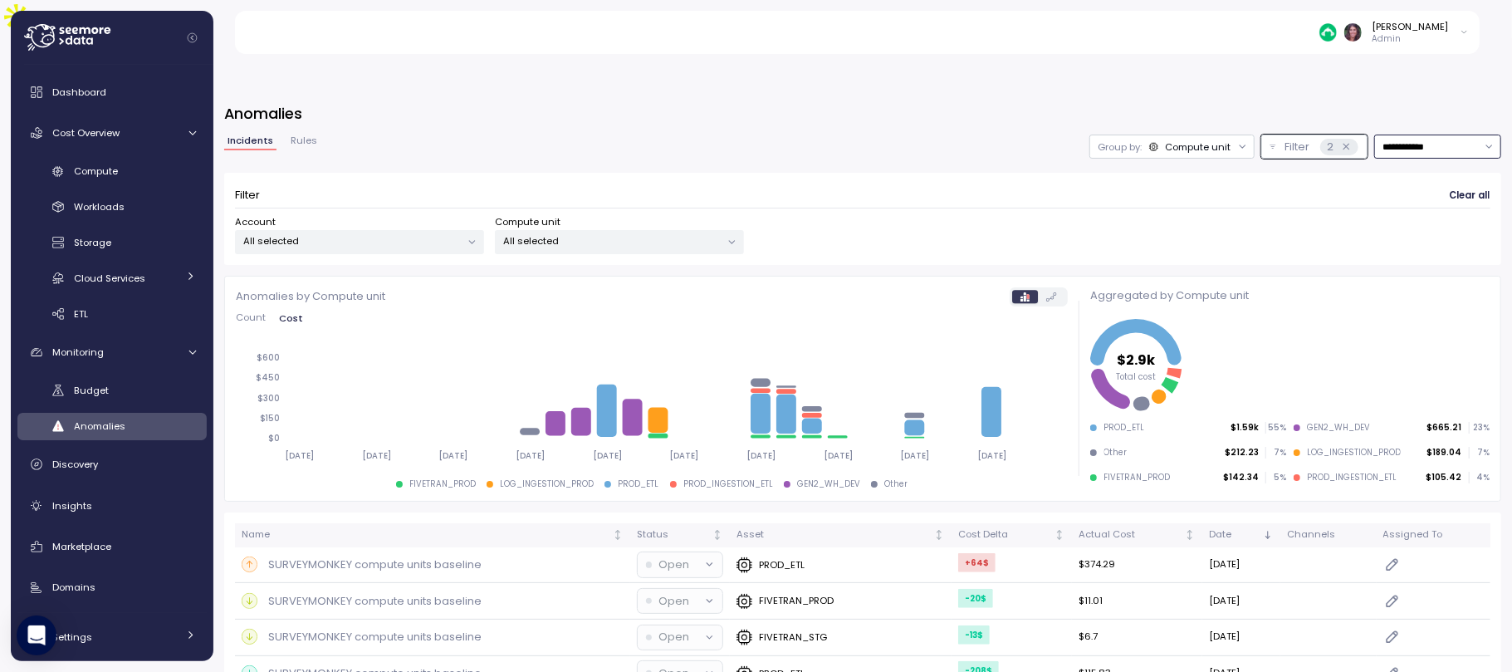
scroll to position [7, 0]
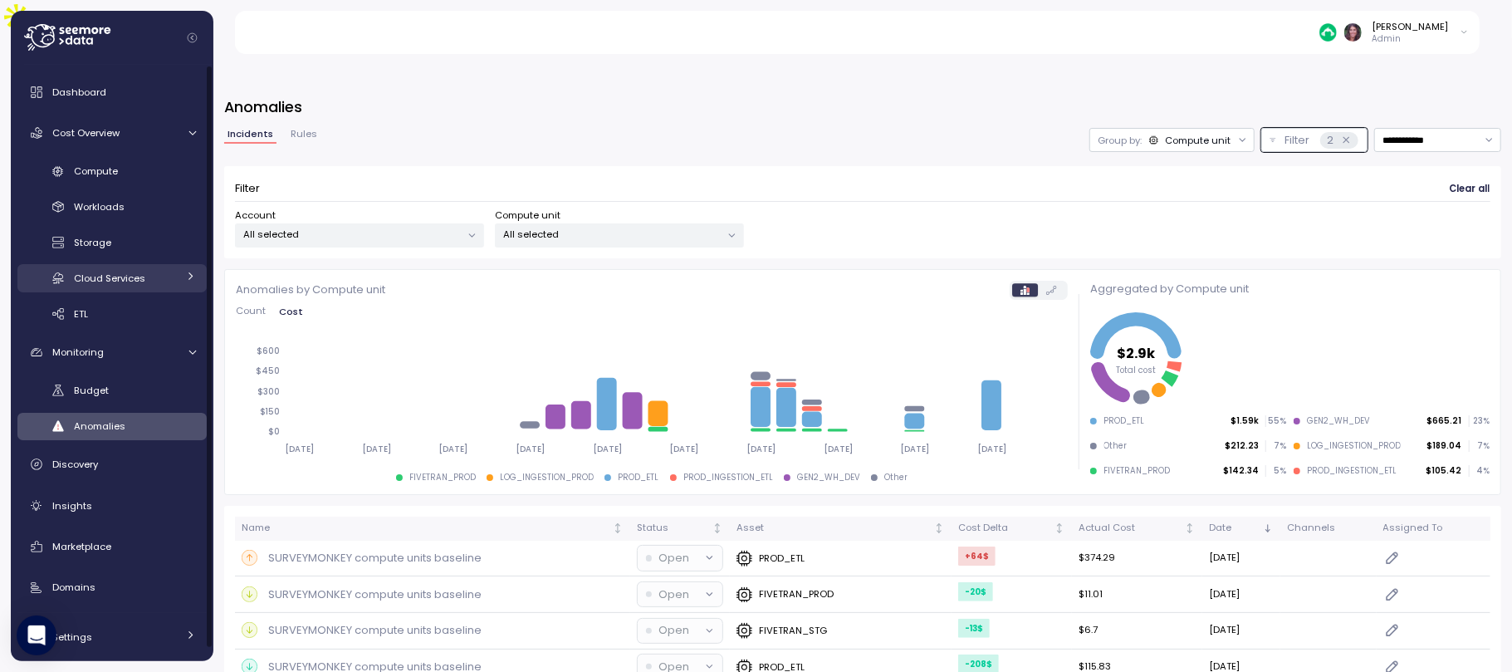
click at [146, 267] on link "Cloud Services" at bounding box center [111, 277] width 189 height 27
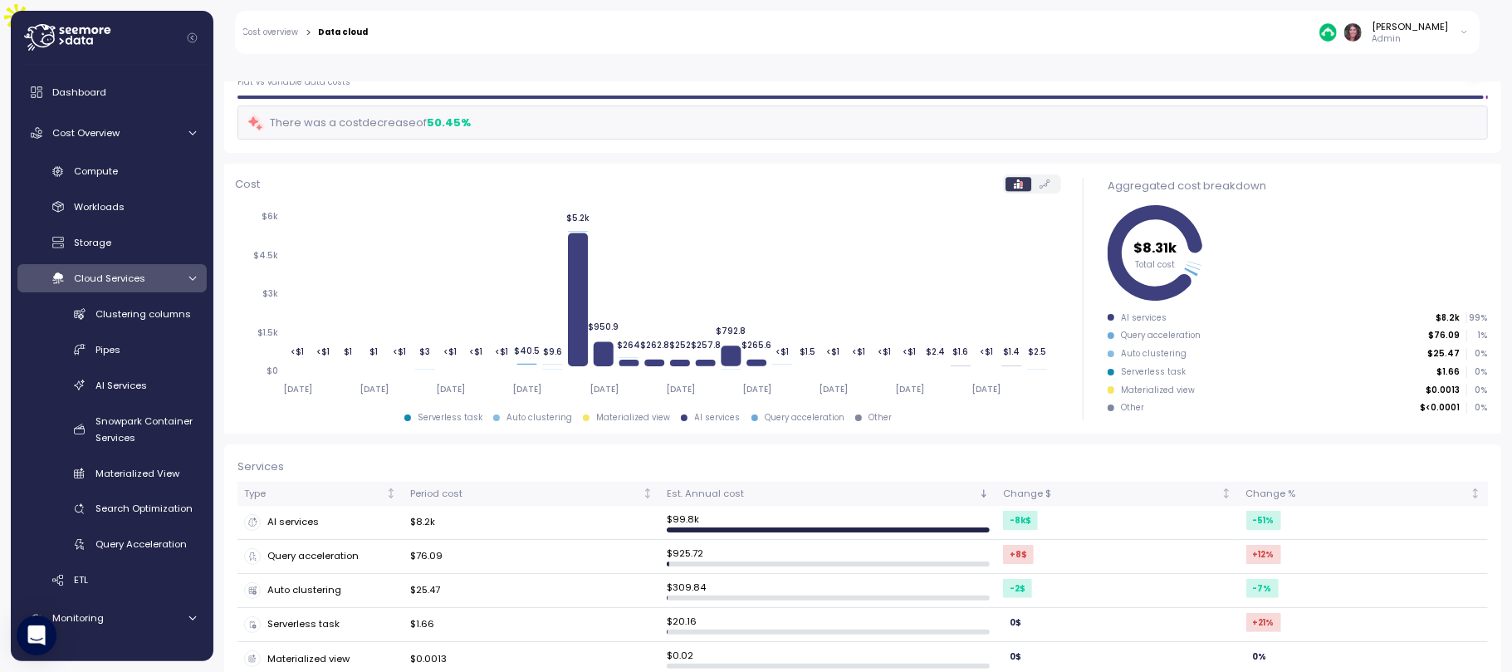
scroll to position [138, 0]
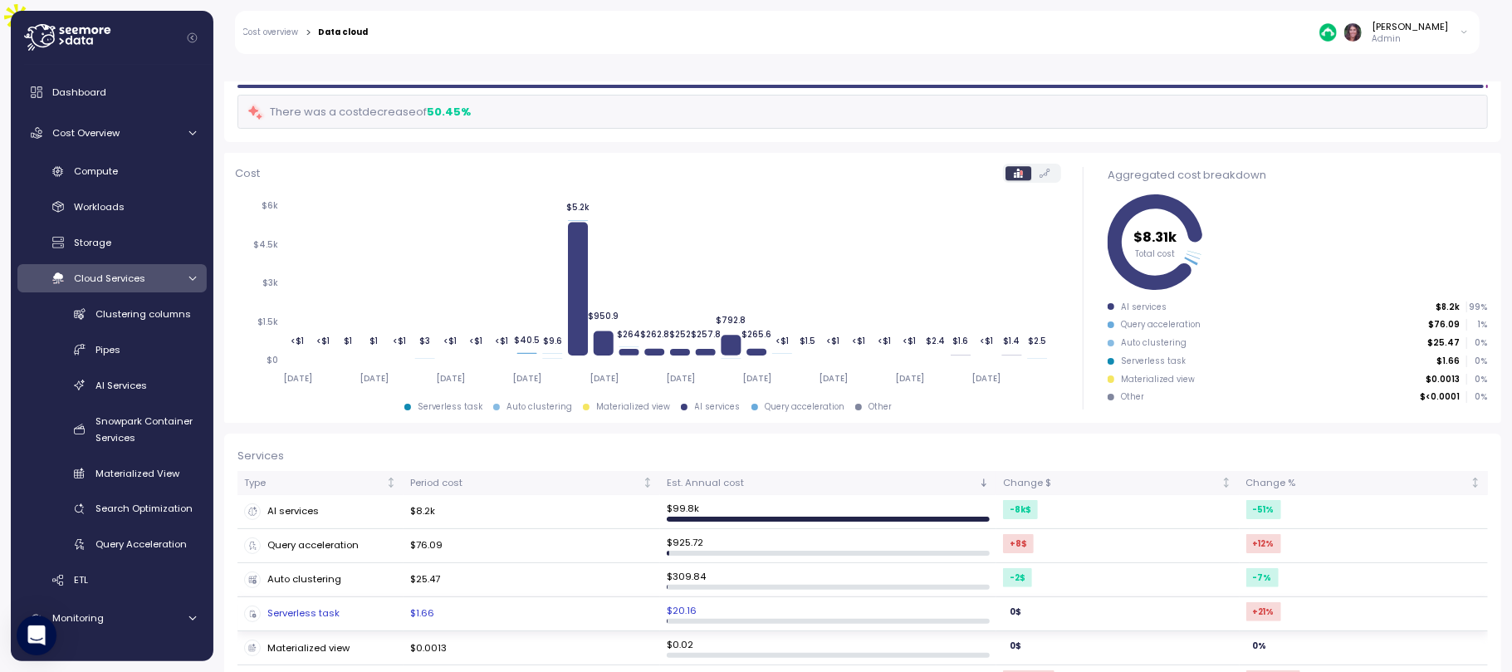
click at [622, 597] on td "$1.66" at bounding box center [532, 614] width 257 height 34
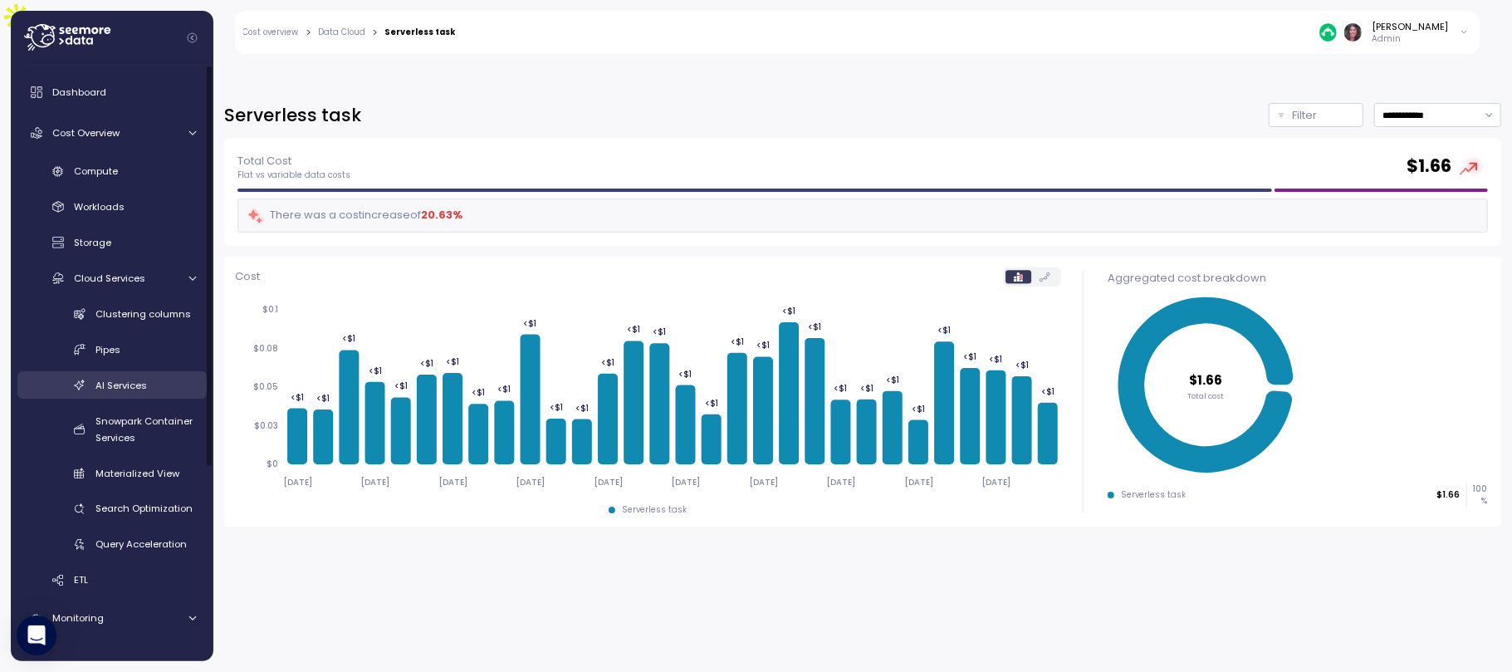
click at [123, 376] on link "AI Services" at bounding box center [111, 384] width 189 height 27
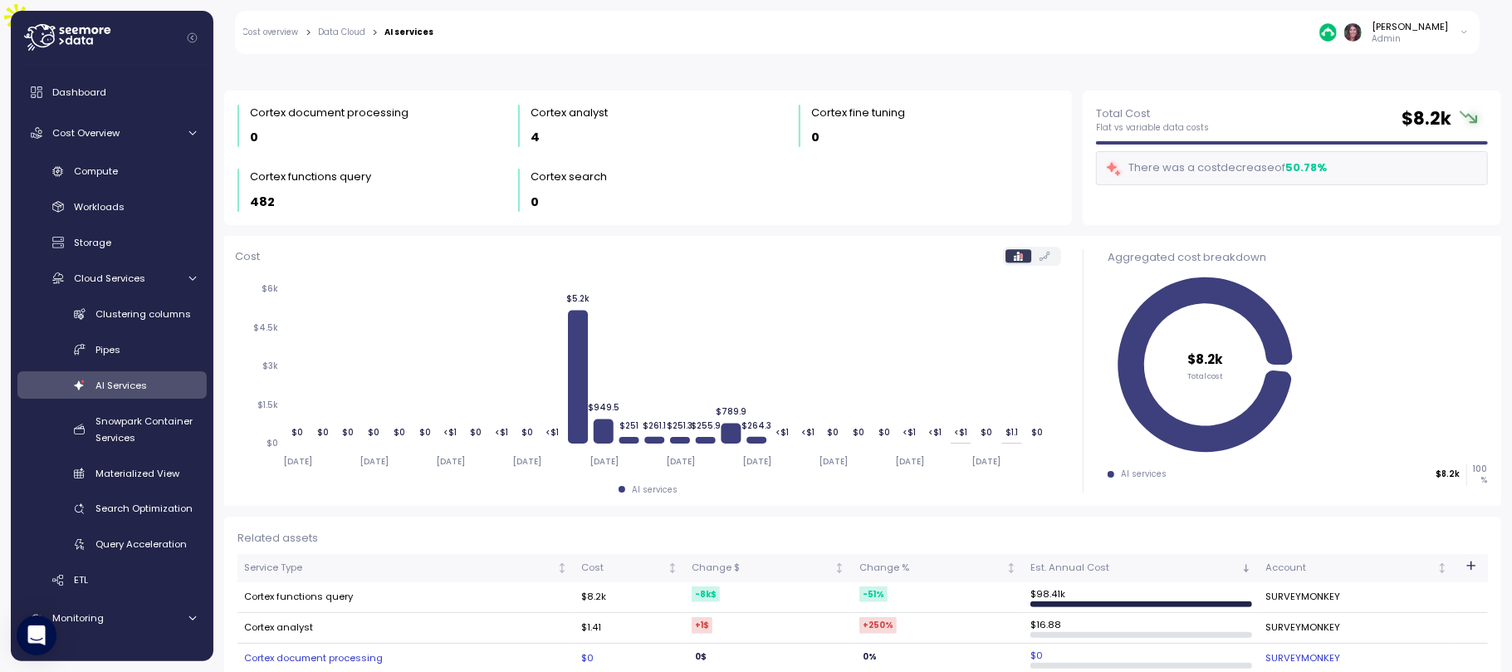
scroll to position [58, 0]
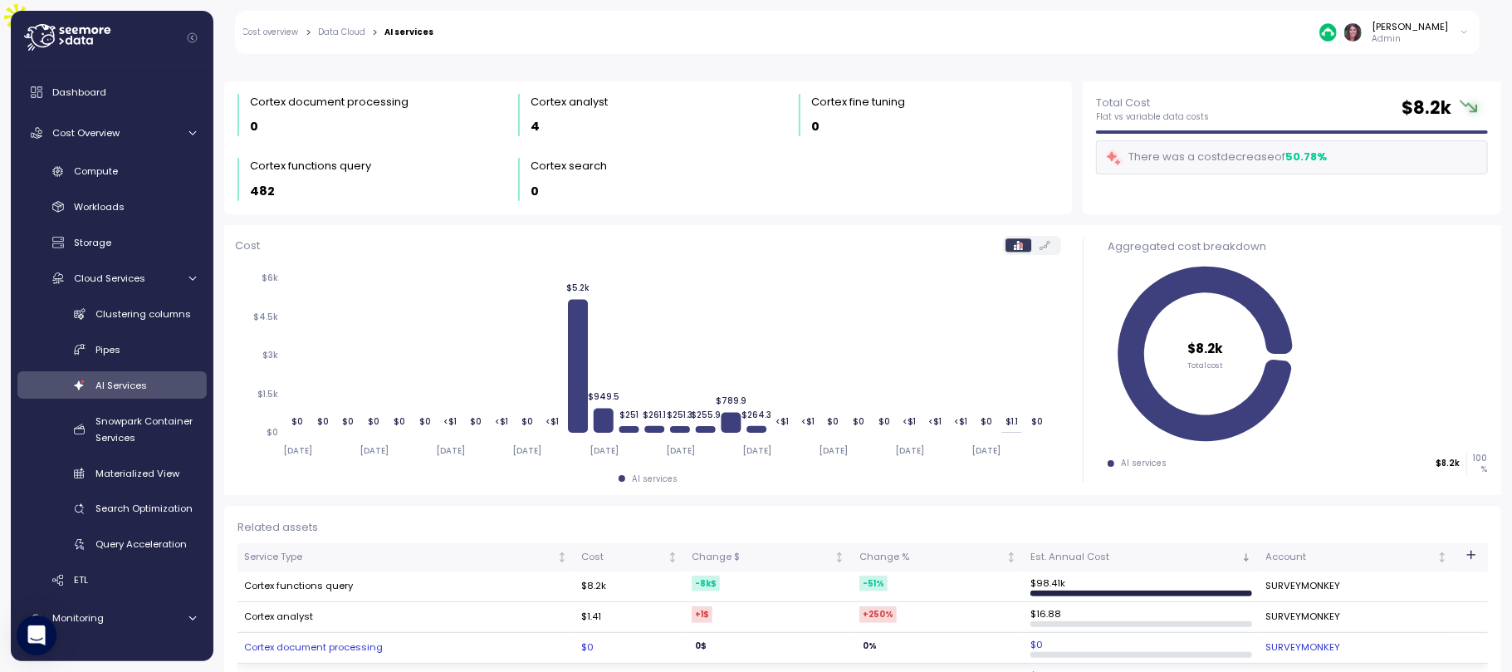
click at [744, 633] on td "0 $" at bounding box center [769, 648] width 168 height 31
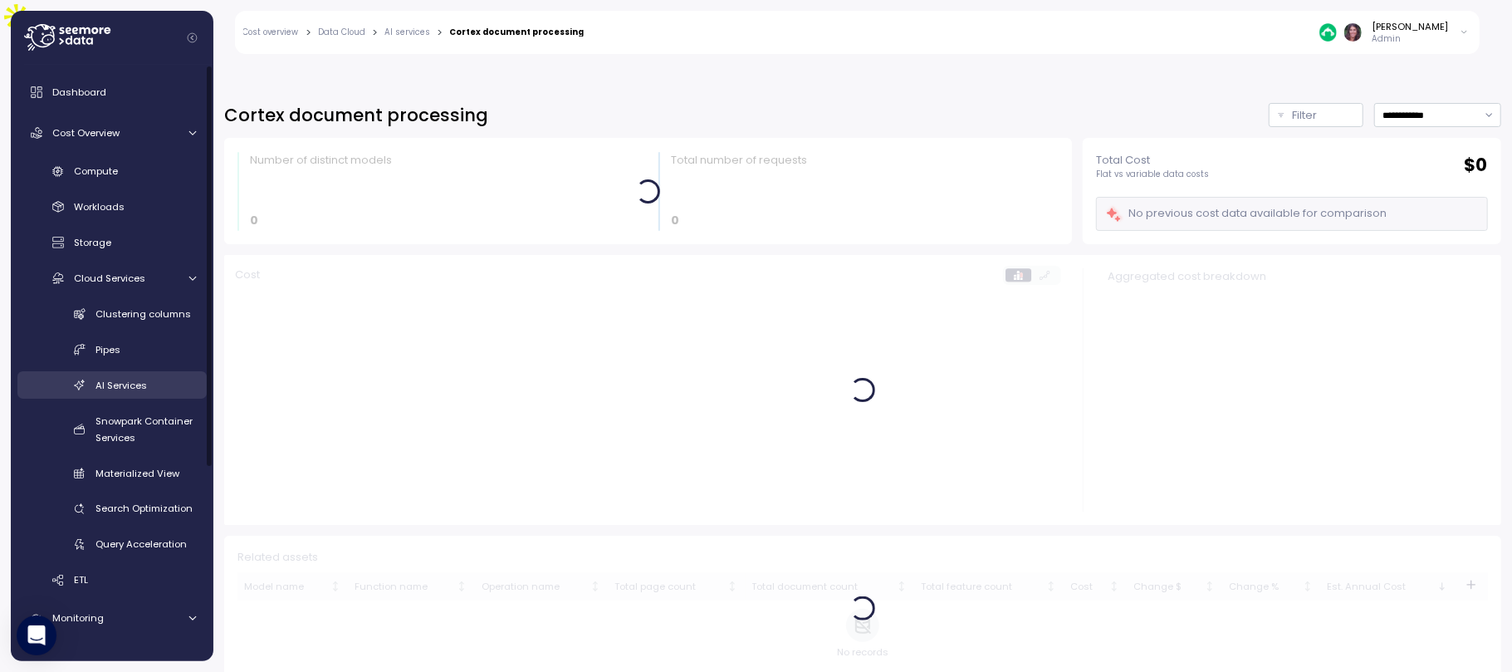
click at [138, 382] on span "AI Services" at bounding box center [121, 385] width 51 height 13
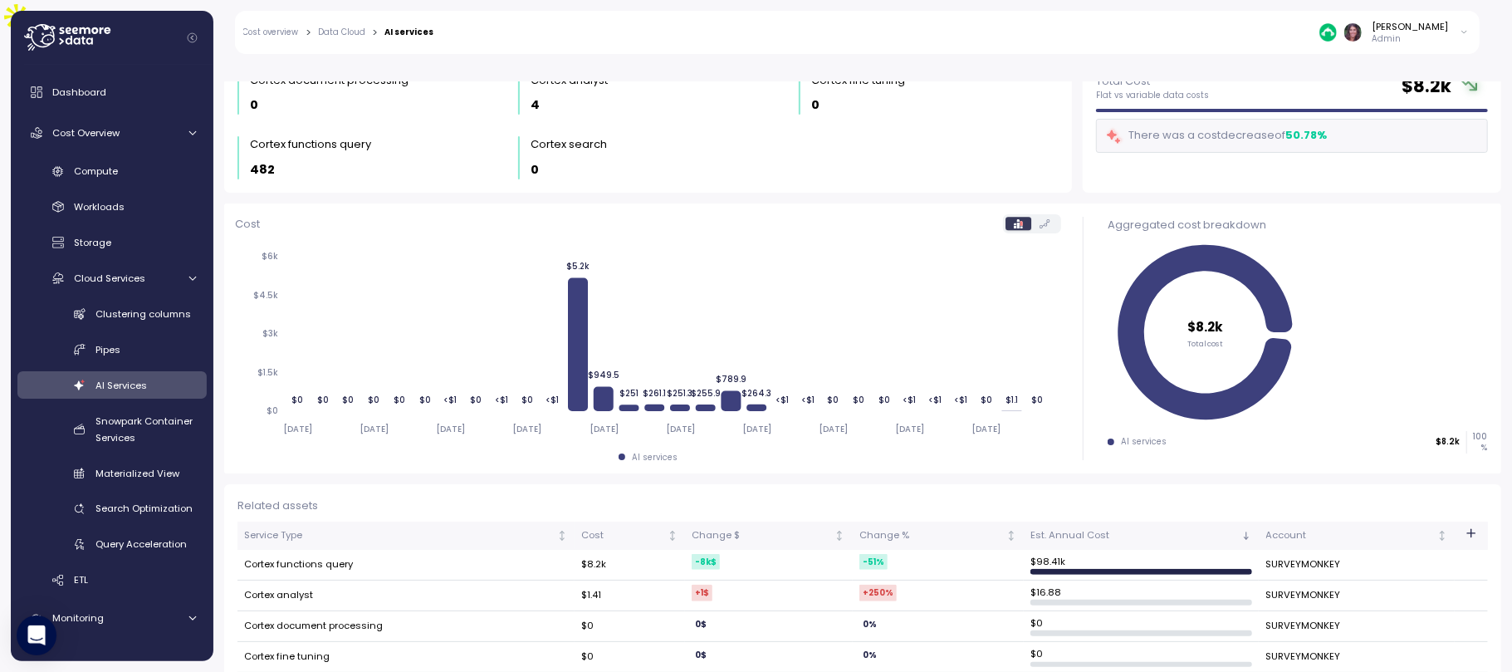
scroll to position [97, 0]
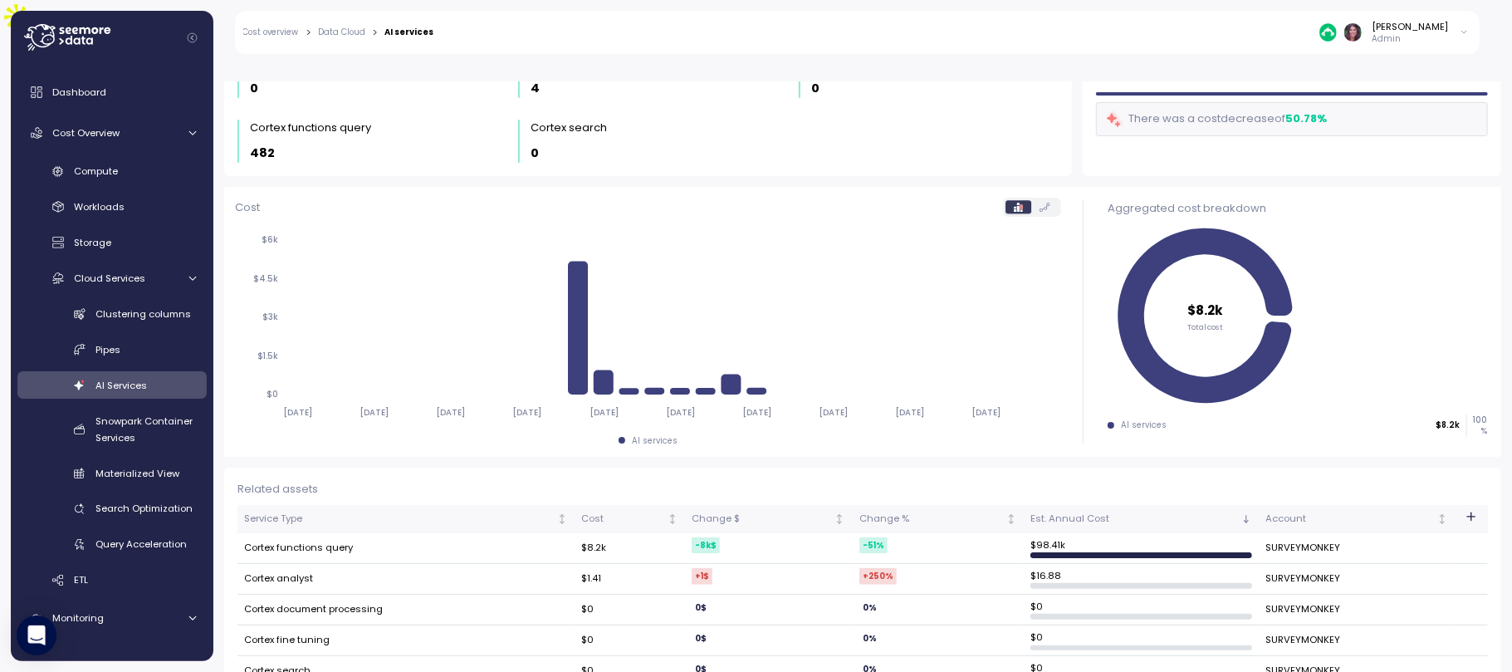
click at [1343, 41] on div at bounding box center [1341, 31] width 42 height 17
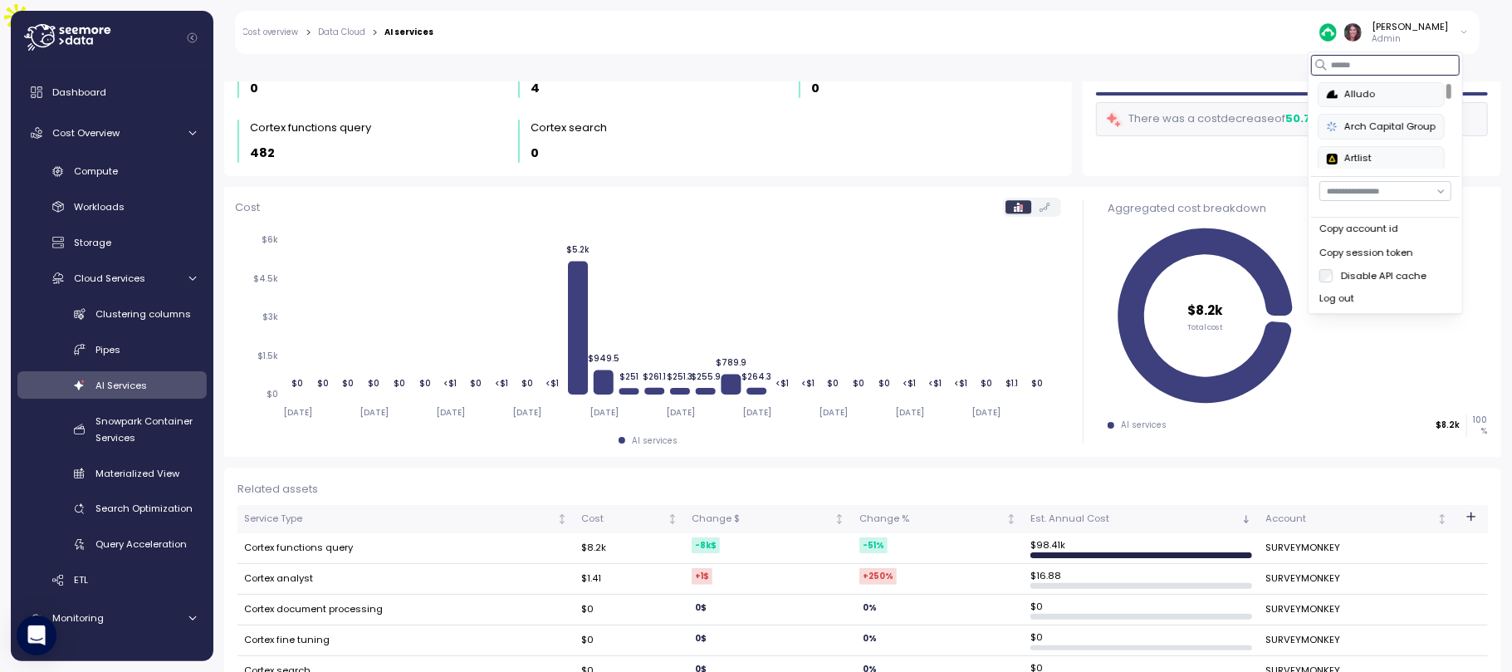
click at [1374, 61] on input at bounding box center [1385, 65] width 149 height 20
click at [1373, 95] on div "PAGAYA" at bounding box center [1370, 94] width 86 height 15
type input "******"
